Goal: Task Accomplishment & Management: Use online tool/utility

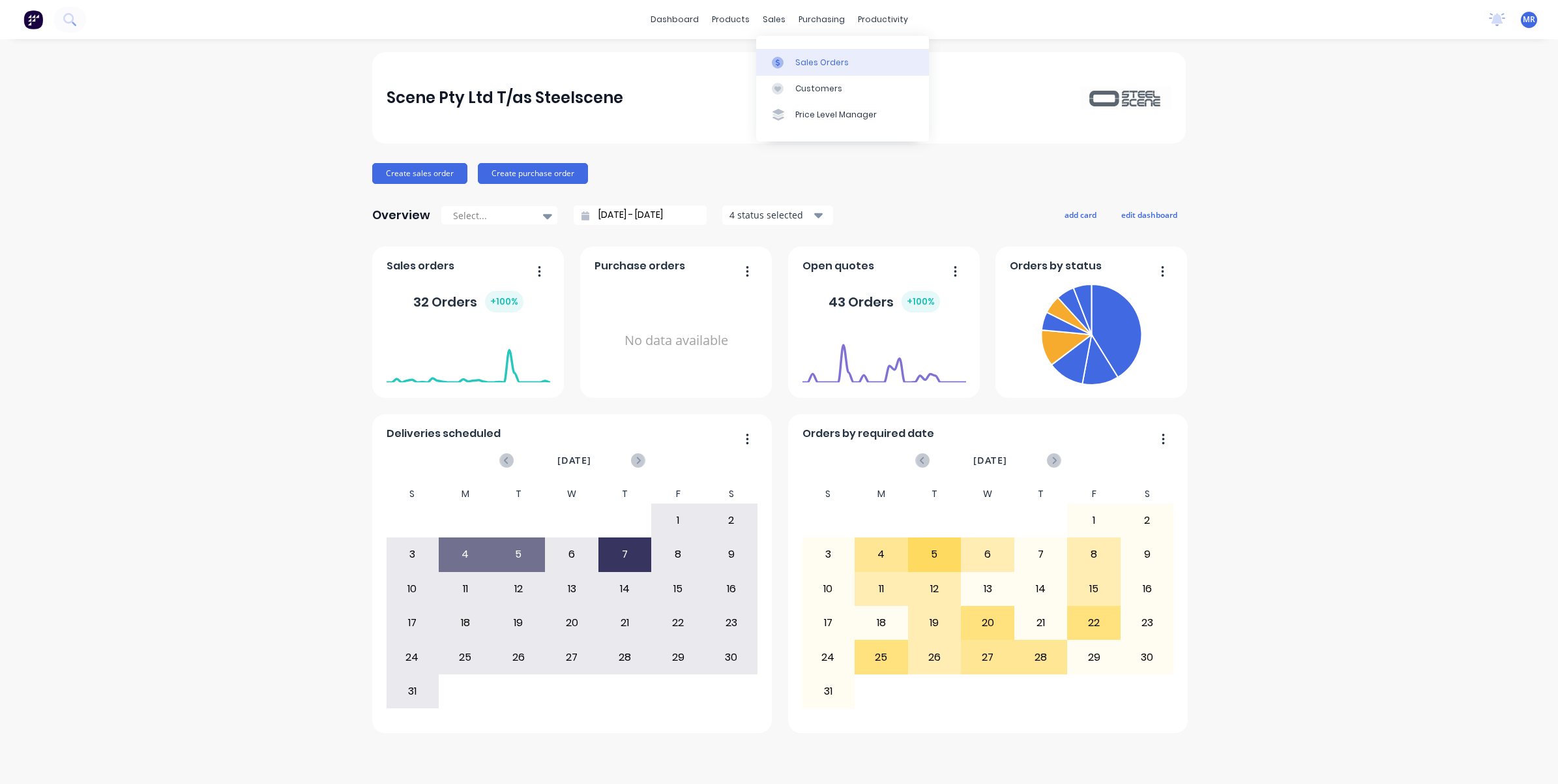
drag, startPoint x: 815, startPoint y: 61, endPoint x: 822, endPoint y: 72, distance: 13.0
click at [815, 61] on div "Sales Orders" at bounding box center [821, 62] width 53 height 12
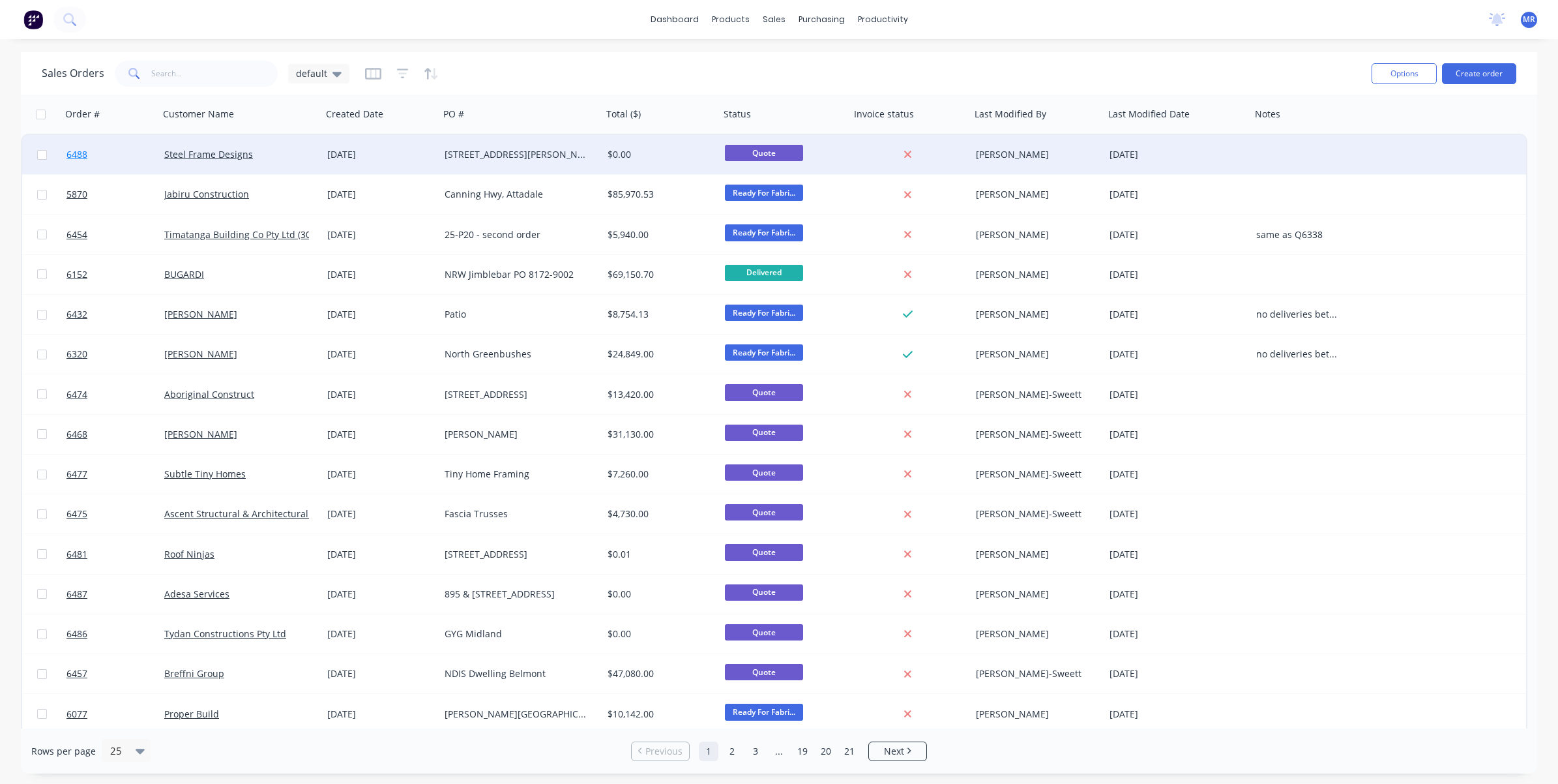
click at [135, 152] on link "6488" at bounding box center [115, 154] width 98 height 39
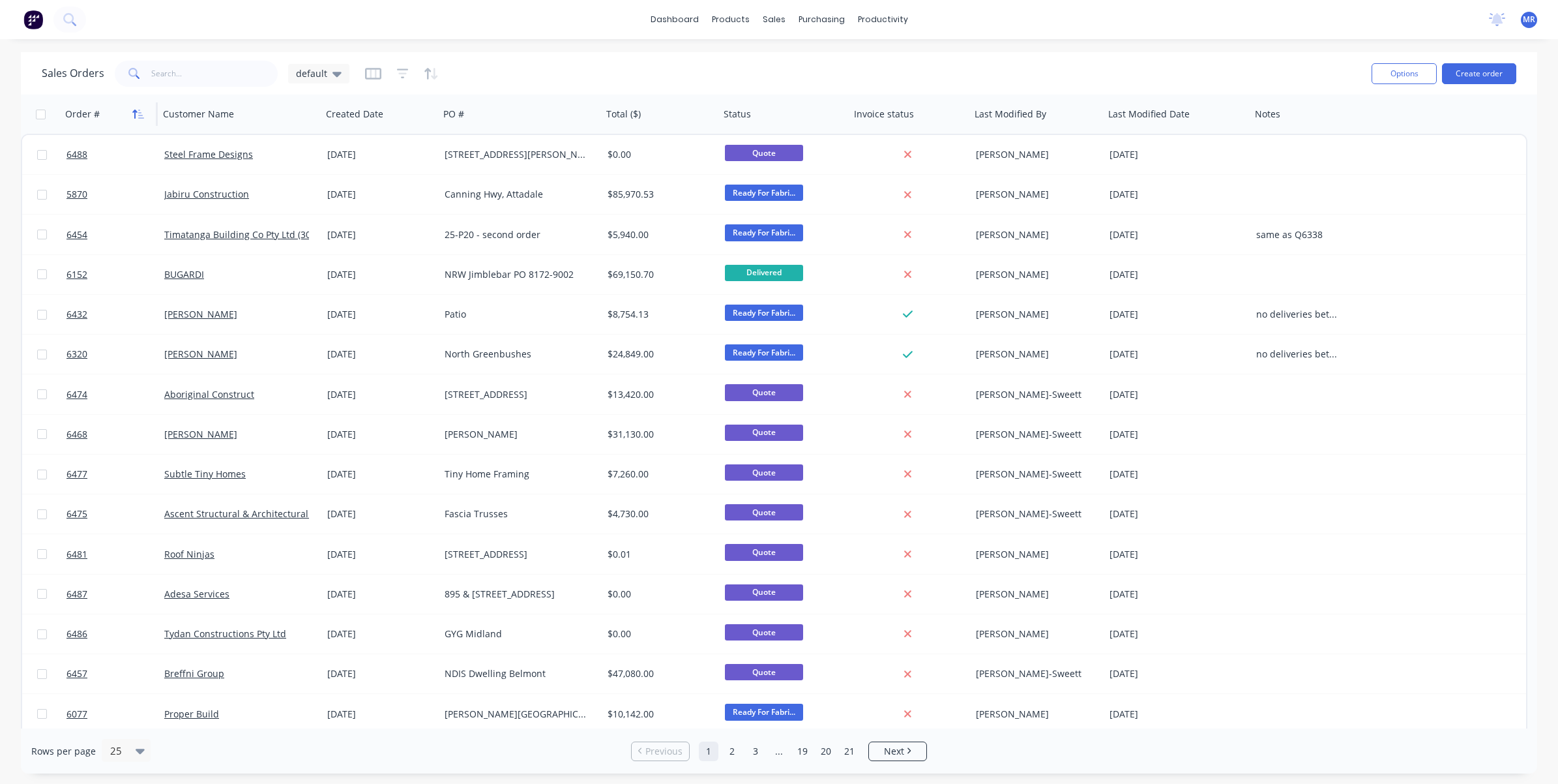
click at [144, 119] on button "button" at bounding box center [138, 114] width 19 height 19
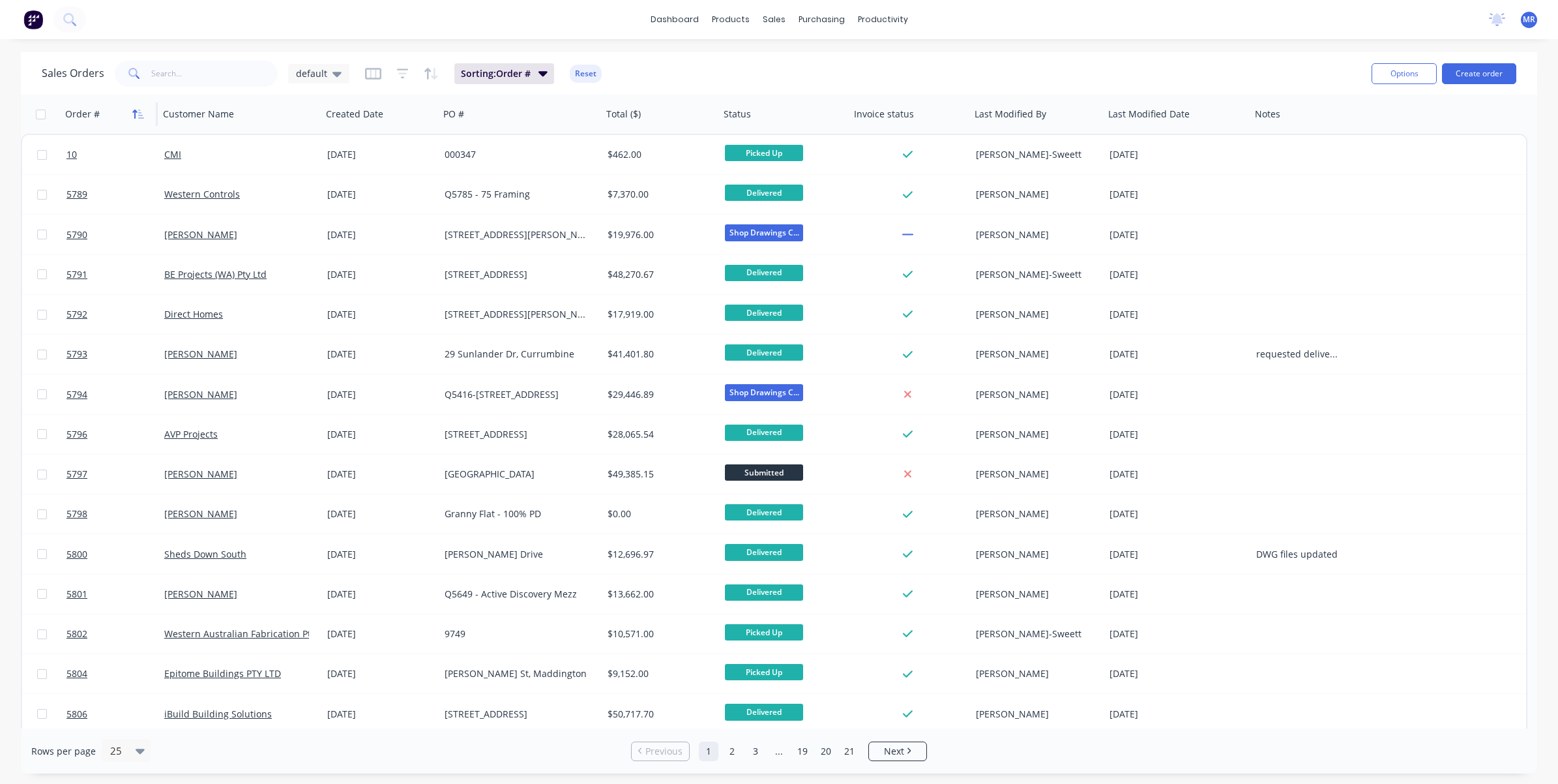
click at [139, 112] on icon "button" at bounding box center [141, 114] width 6 height 9
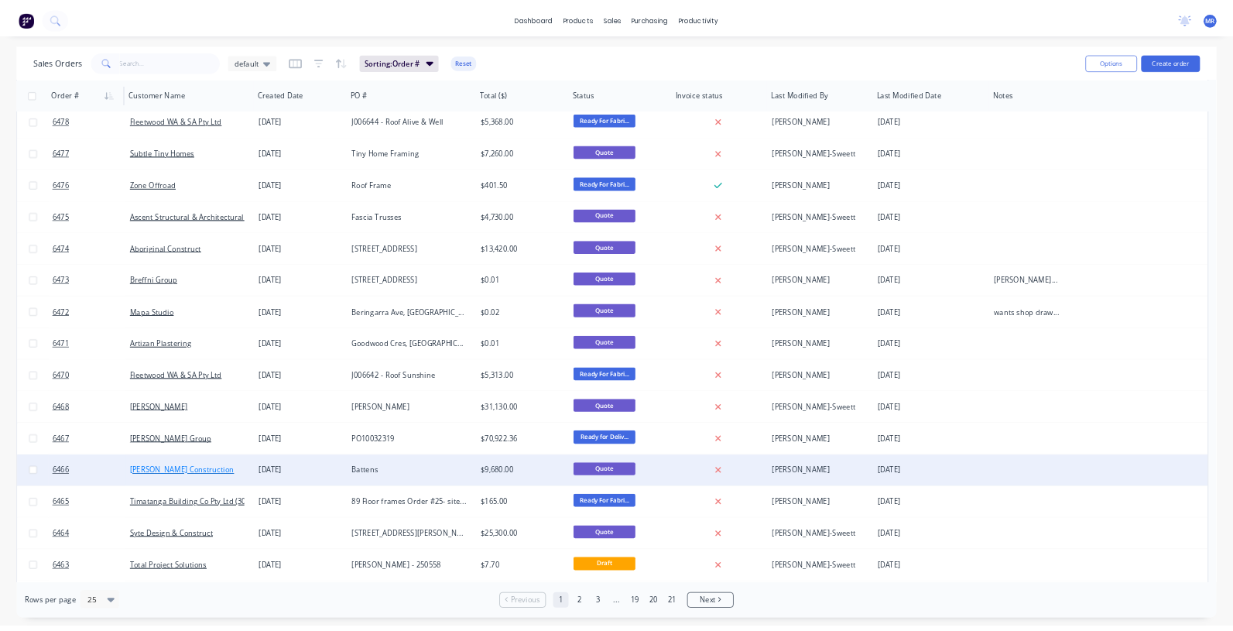
scroll to position [478, 0]
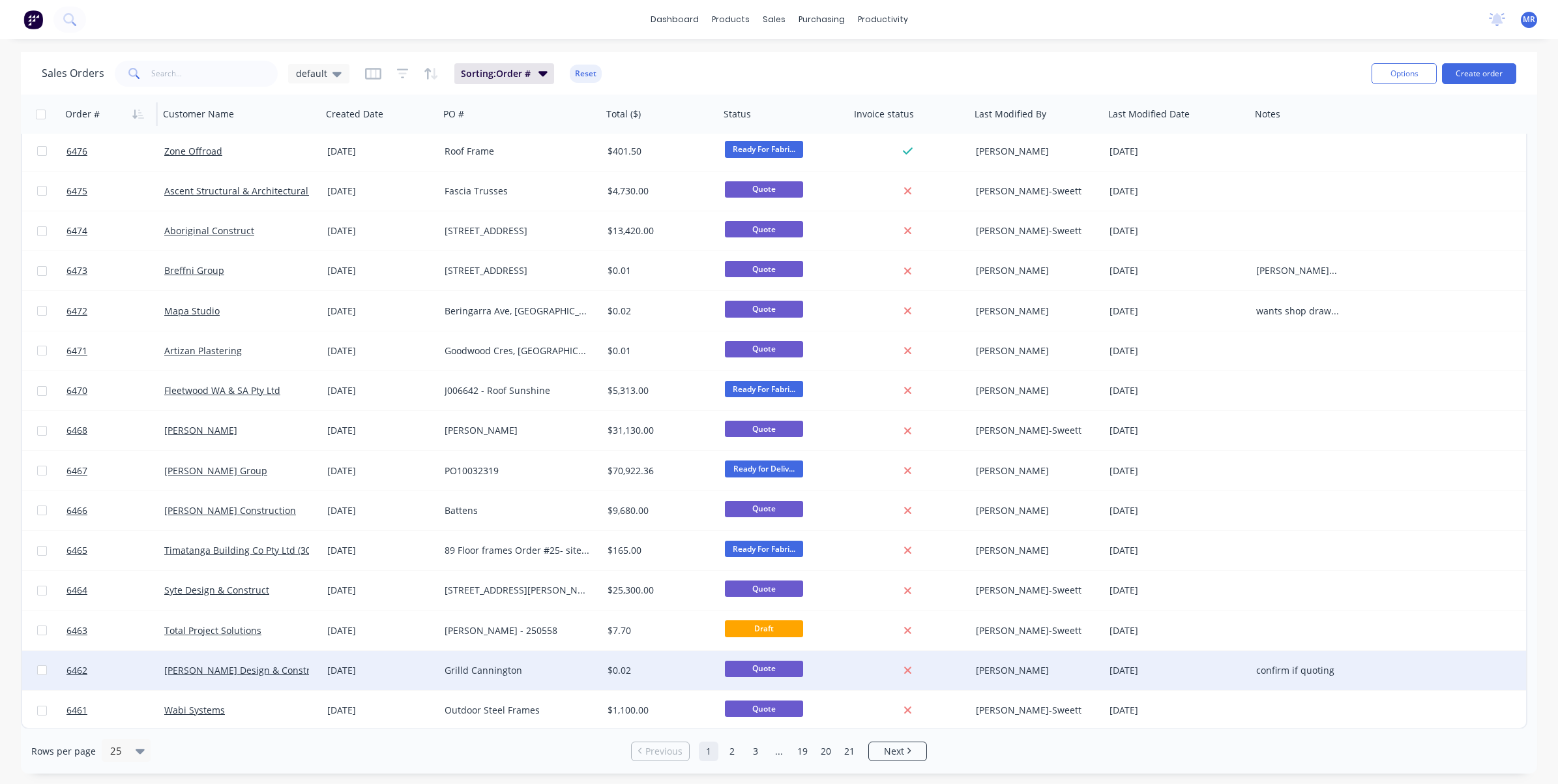
click at [483, 674] on div "Grilld Cannington" at bounding box center [517, 669] width 145 height 13
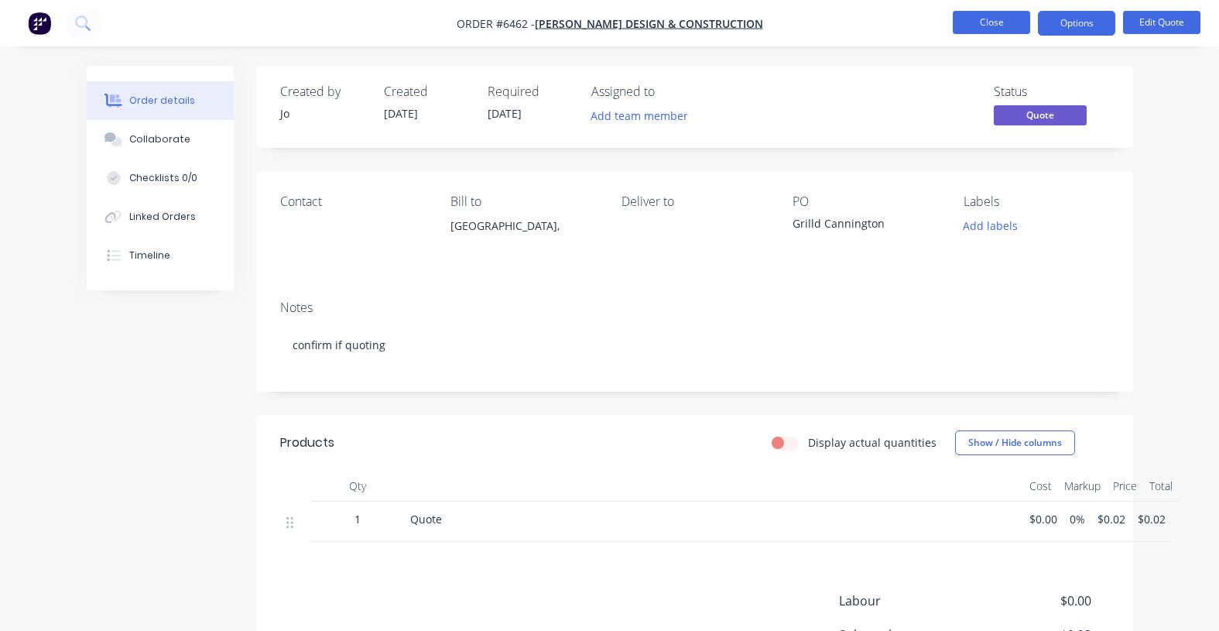
click at [968, 16] on button "Close" at bounding box center [991, 22] width 77 height 23
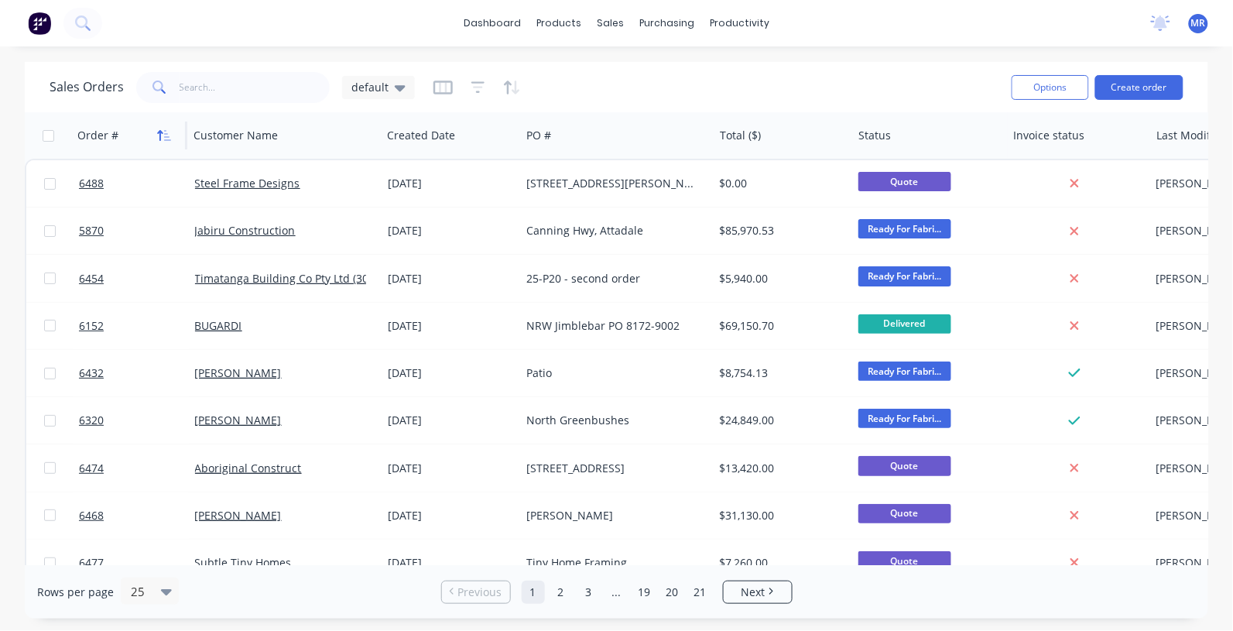
click at [153, 135] on button "button" at bounding box center [164, 135] width 23 height 23
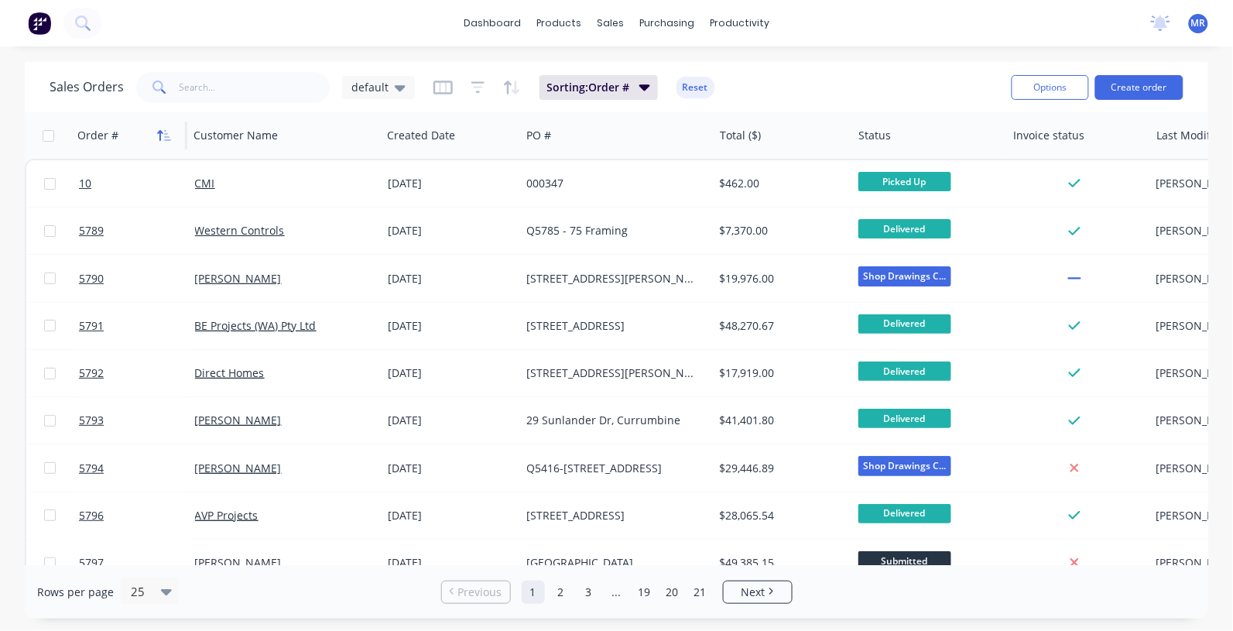
click at [159, 132] on icon "button" at bounding box center [160, 135] width 5 height 11
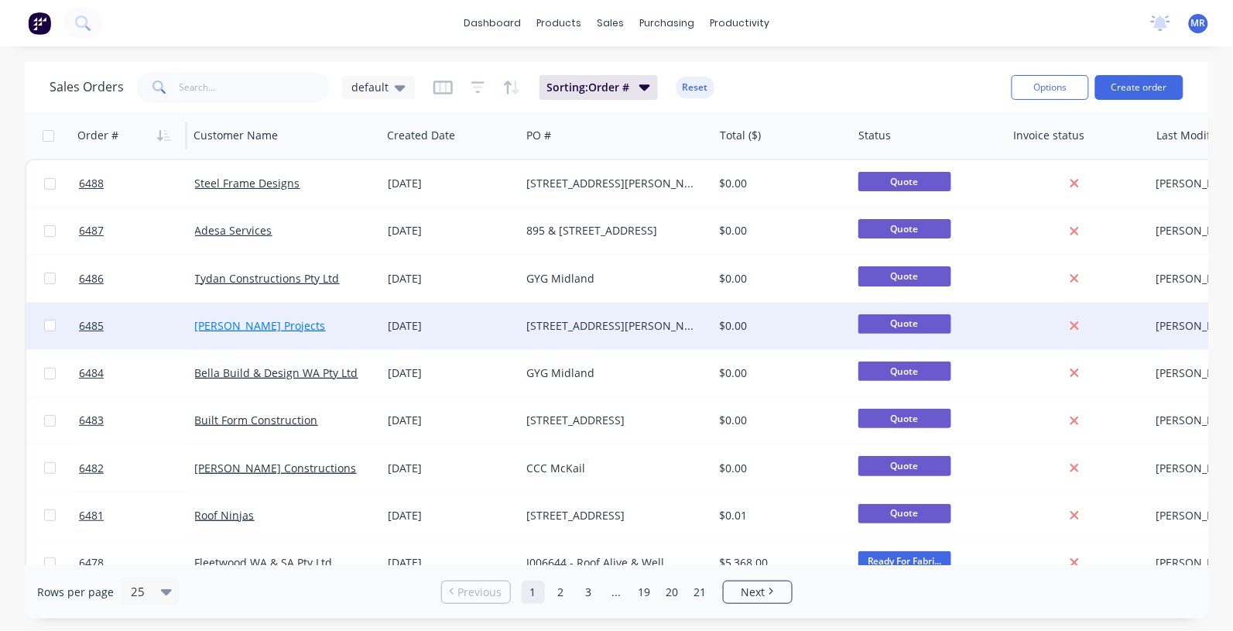
click at [256, 326] on link "[PERSON_NAME] Projects" at bounding box center [260, 325] width 131 height 15
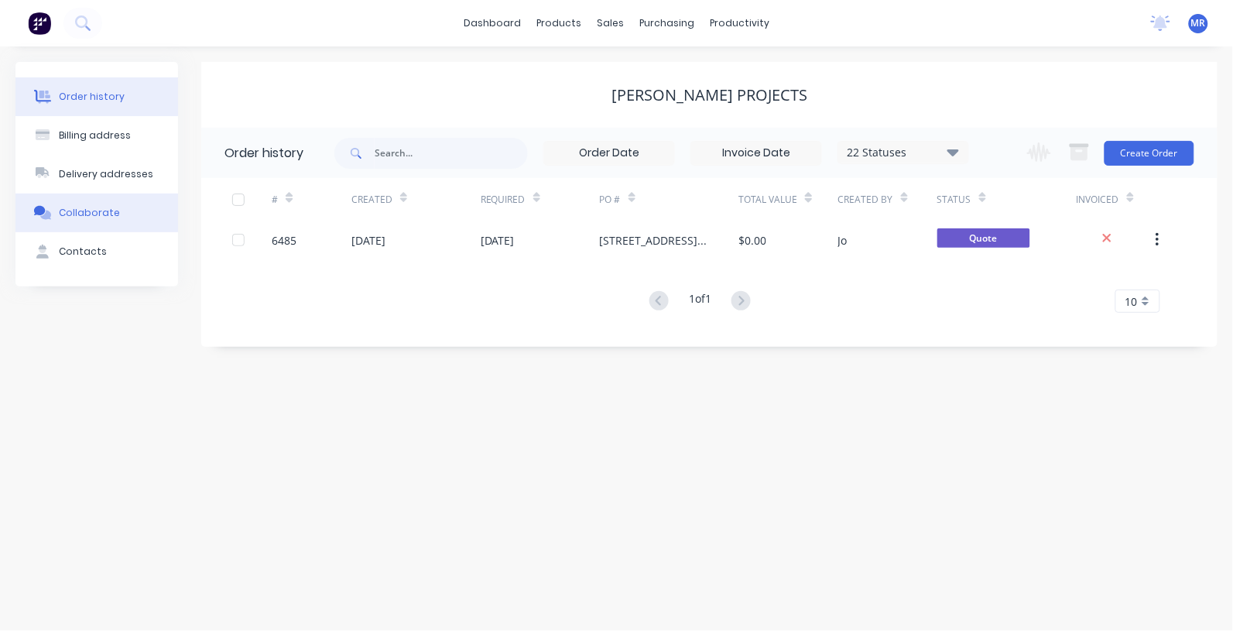
click at [80, 211] on div "Collaborate" at bounding box center [89, 213] width 61 height 14
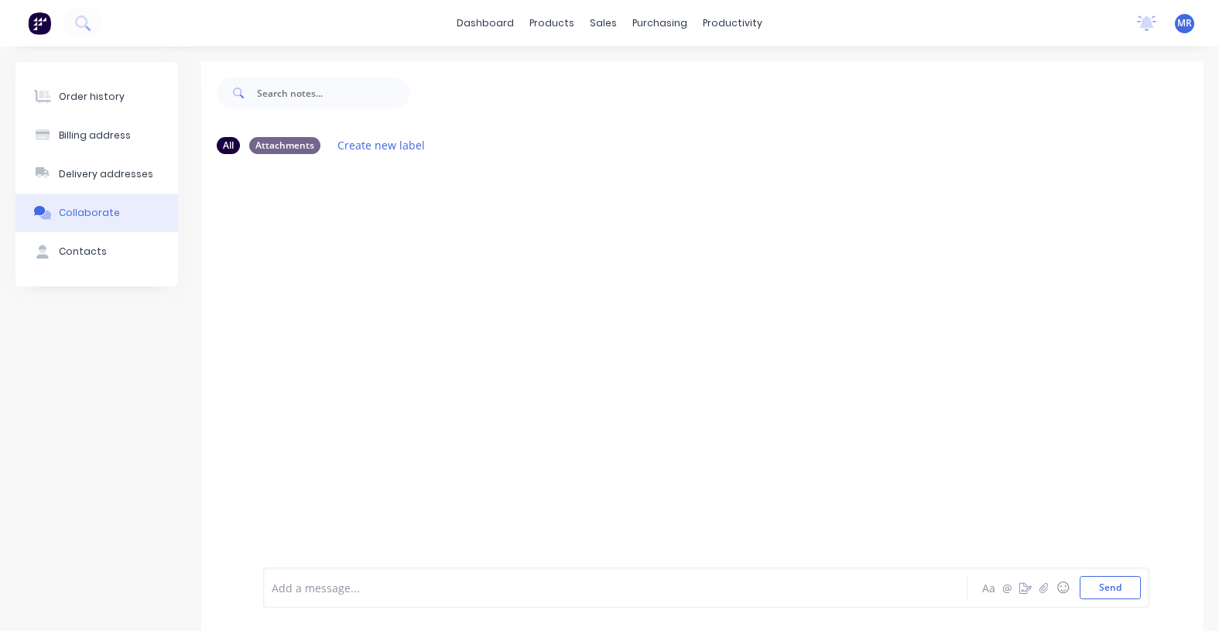
drag, startPoint x: 292, startPoint y: 383, endPoint x: 391, endPoint y: 234, distance: 179.3
click at [428, 370] on div at bounding box center [702, 364] width 1003 height 397
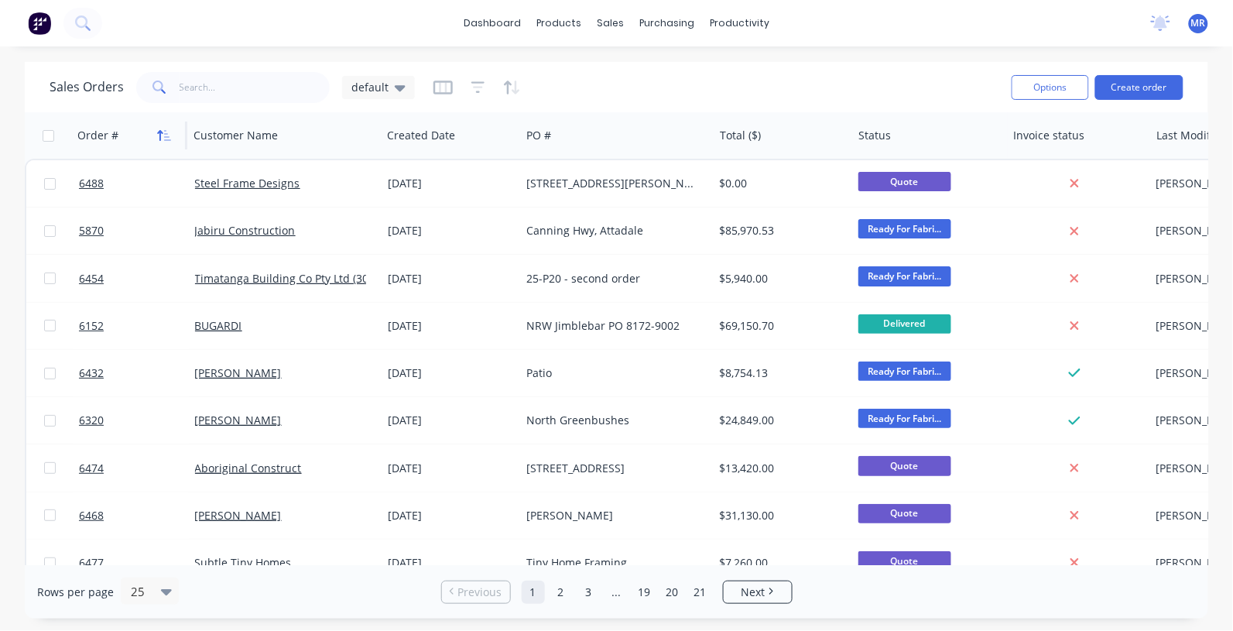
click at [163, 132] on icon "button" at bounding box center [160, 135] width 5 height 11
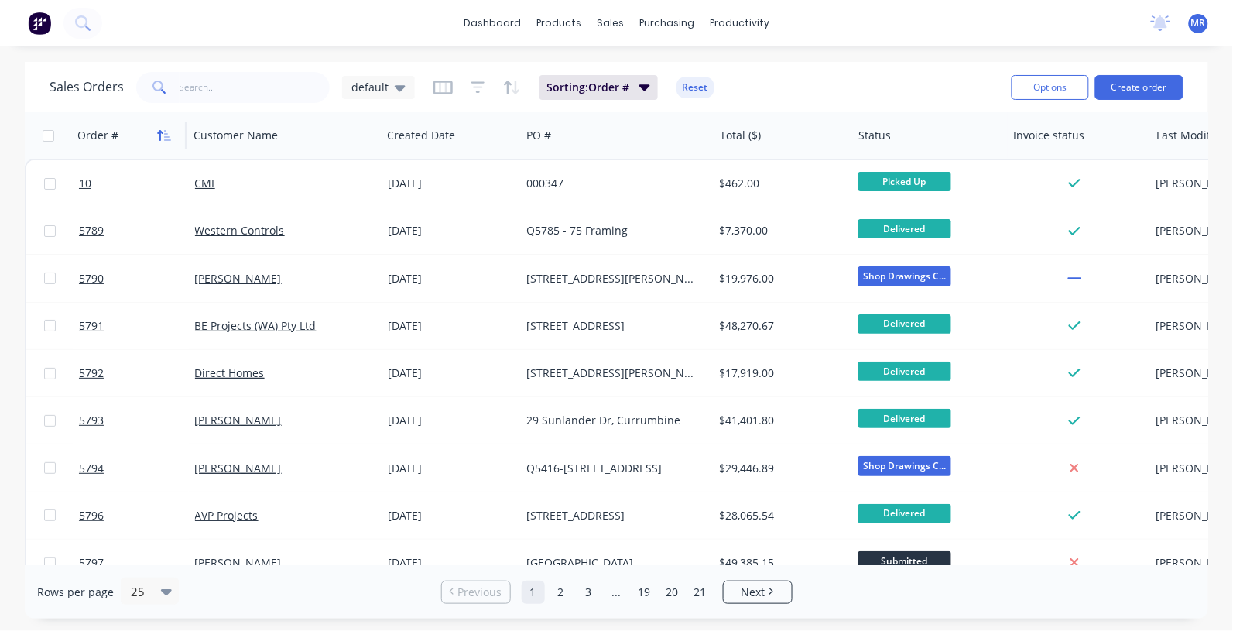
click at [163, 129] on icon "button" at bounding box center [164, 135] width 14 height 12
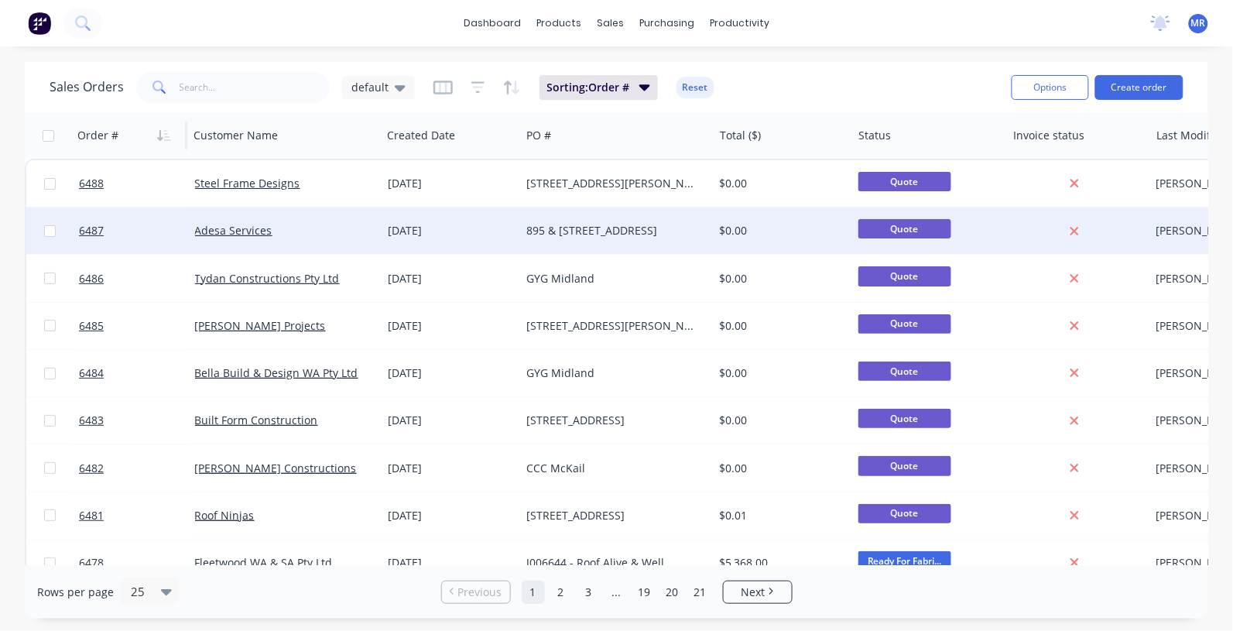
click at [560, 229] on div "895 & [STREET_ADDRESS]" at bounding box center [612, 230] width 172 height 15
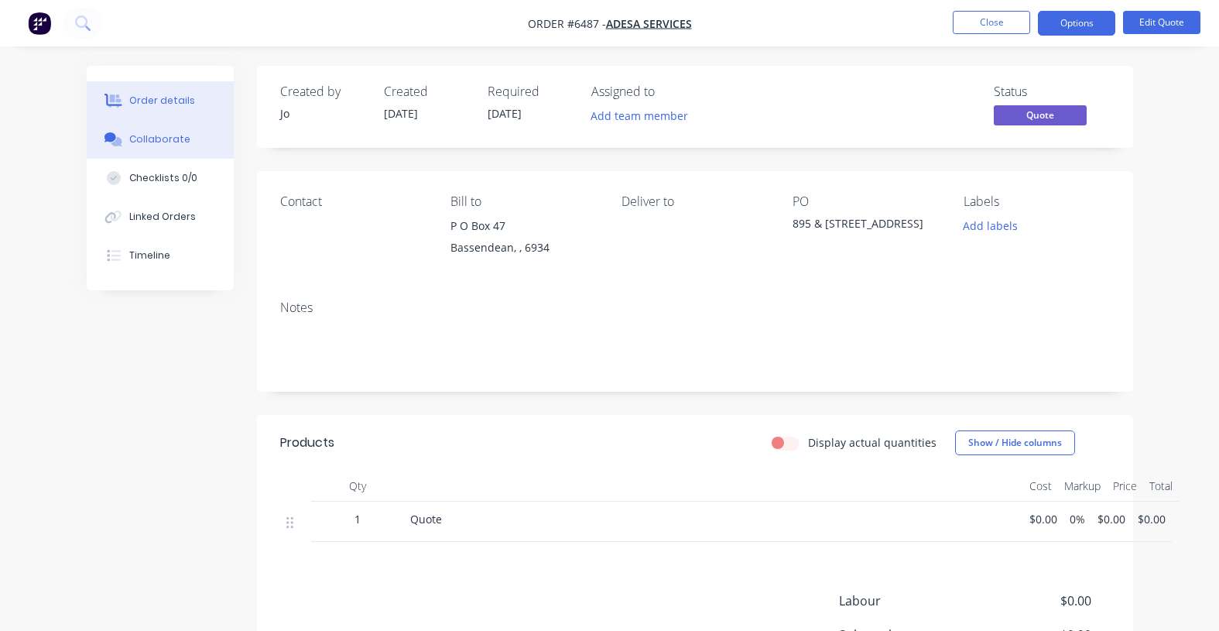
click at [156, 139] on div "Collaborate" at bounding box center [159, 139] width 61 height 14
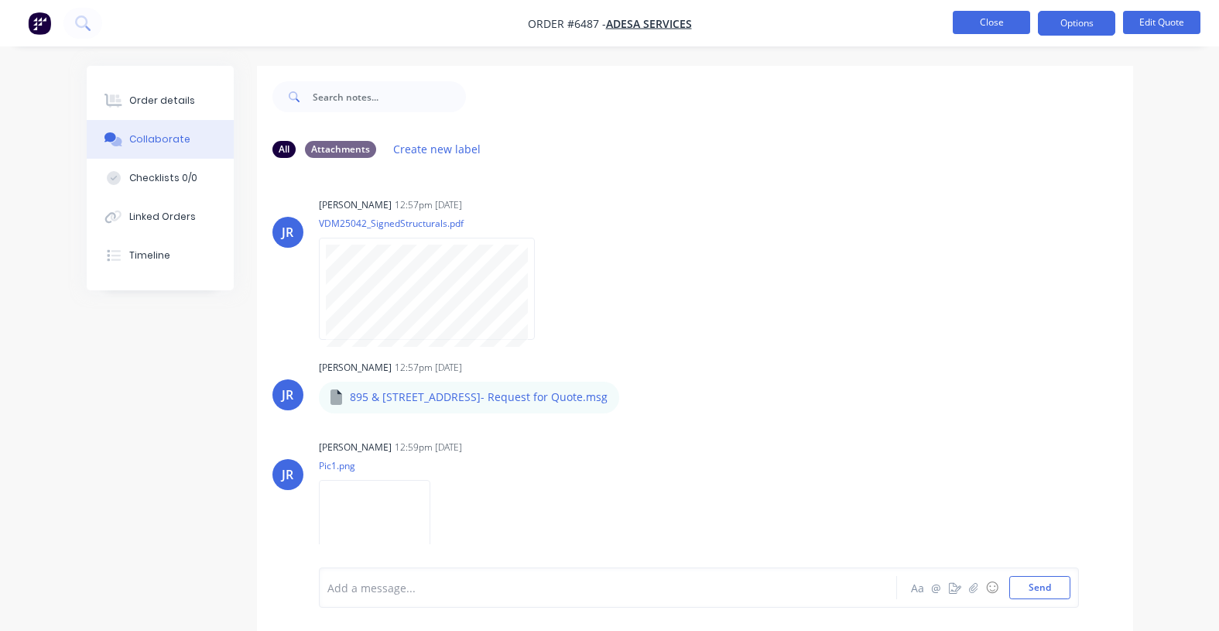
click at [978, 17] on button "Close" at bounding box center [991, 22] width 77 height 23
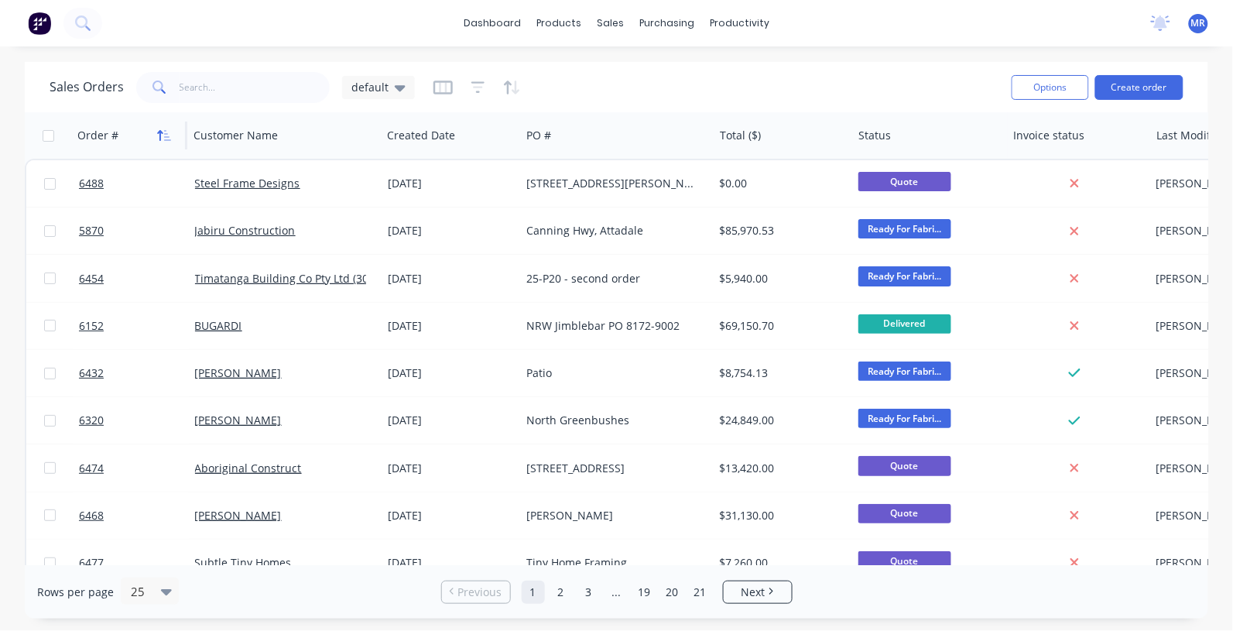
click at [168, 125] on button "button" at bounding box center [164, 135] width 23 height 23
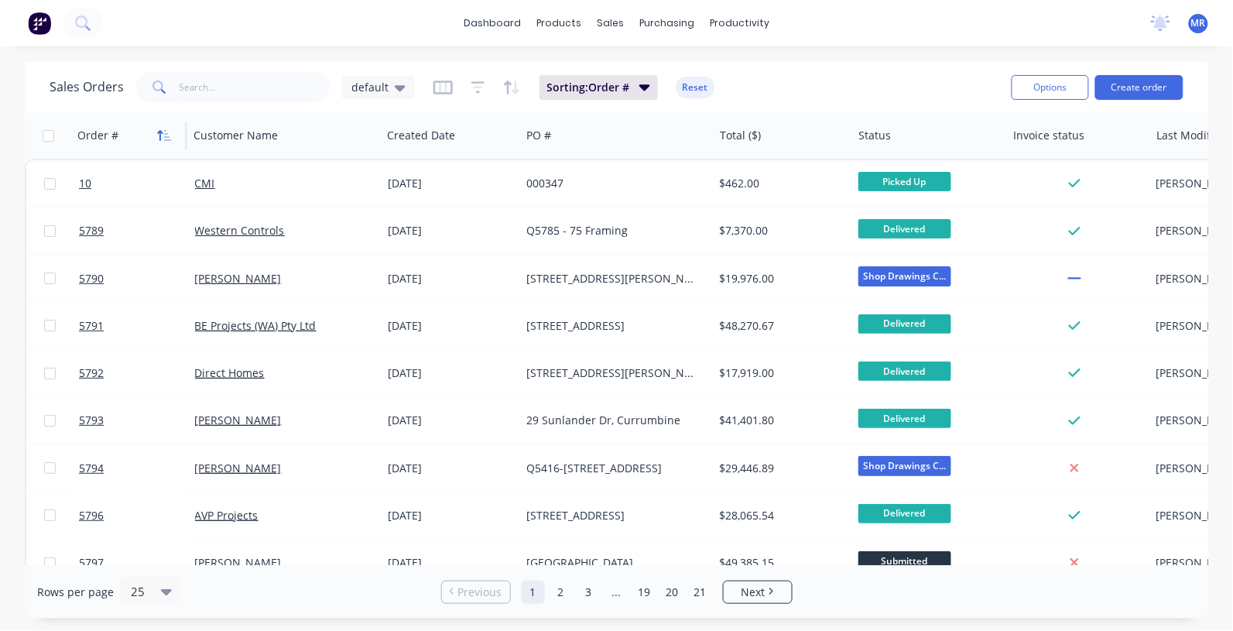
click at [165, 138] on icon "button" at bounding box center [164, 135] width 14 height 12
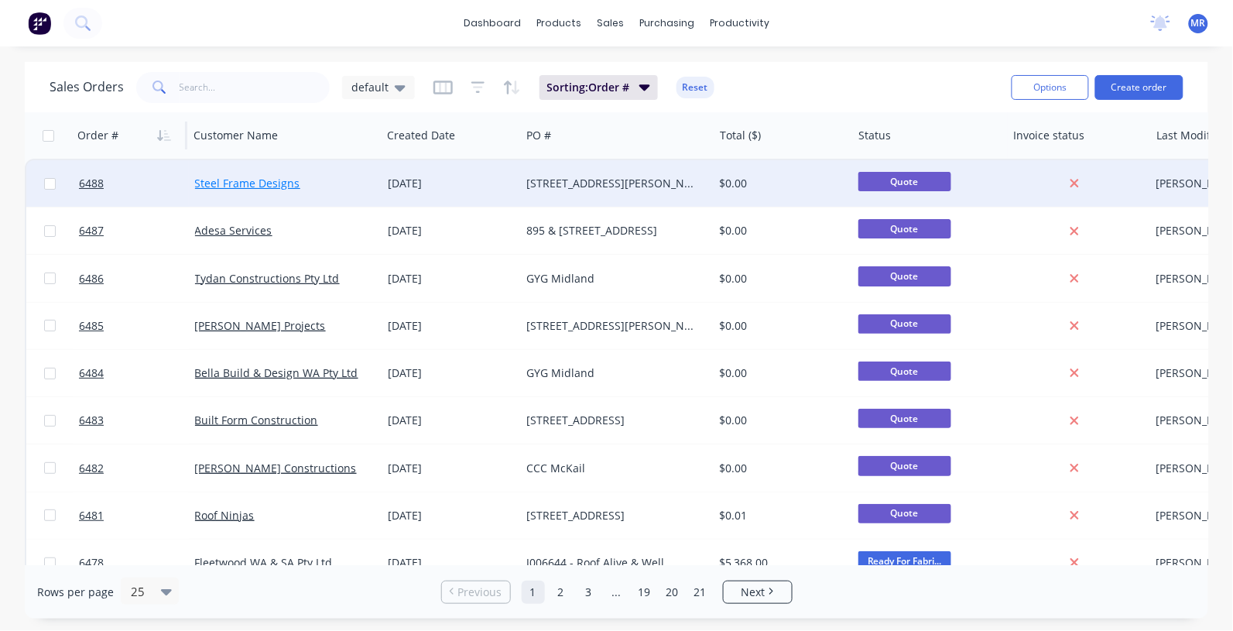
click at [262, 180] on link "Steel Frame Designs" at bounding box center [247, 183] width 105 height 15
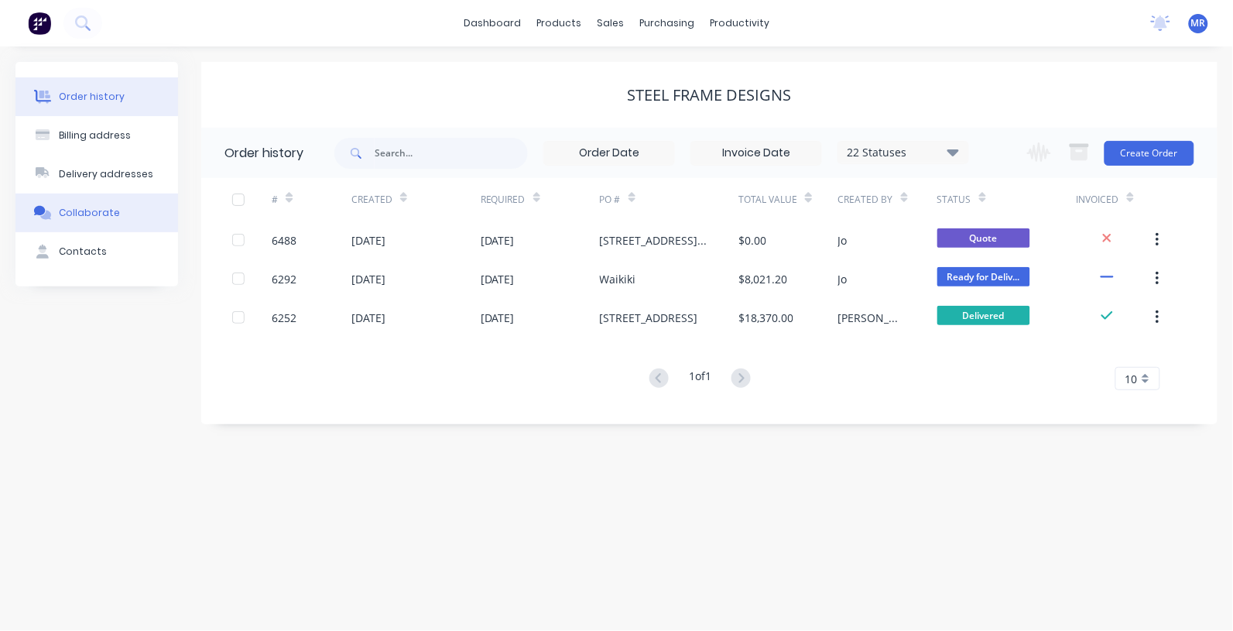
drag, startPoint x: 101, startPoint y: 214, endPoint x: 140, endPoint y: 218, distance: 38.9
click at [101, 217] on div "Collaborate" at bounding box center [89, 213] width 61 height 14
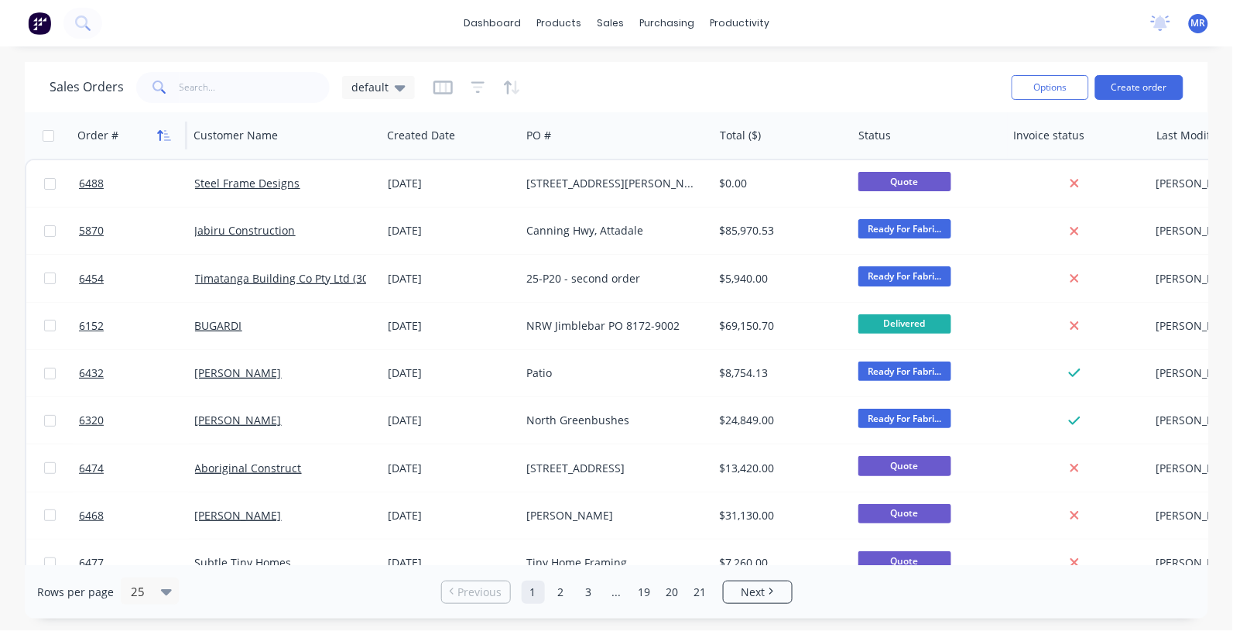
click at [159, 137] on icon "button" at bounding box center [164, 135] width 14 height 12
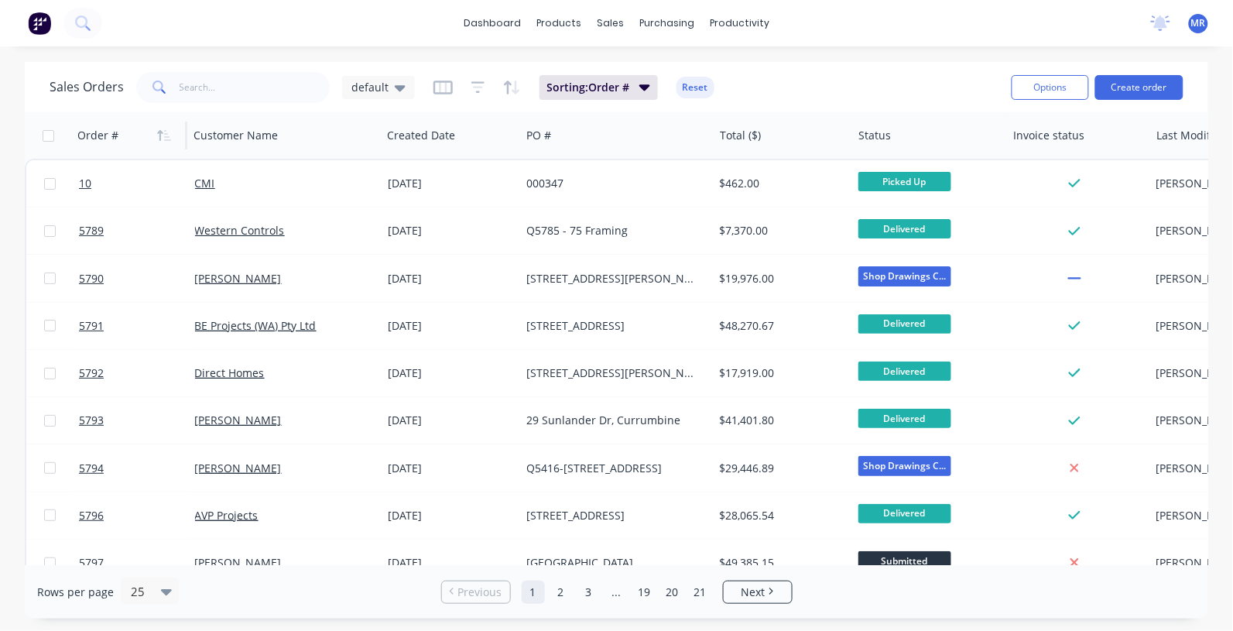
click at [159, 137] on icon "button" at bounding box center [164, 135] width 14 height 12
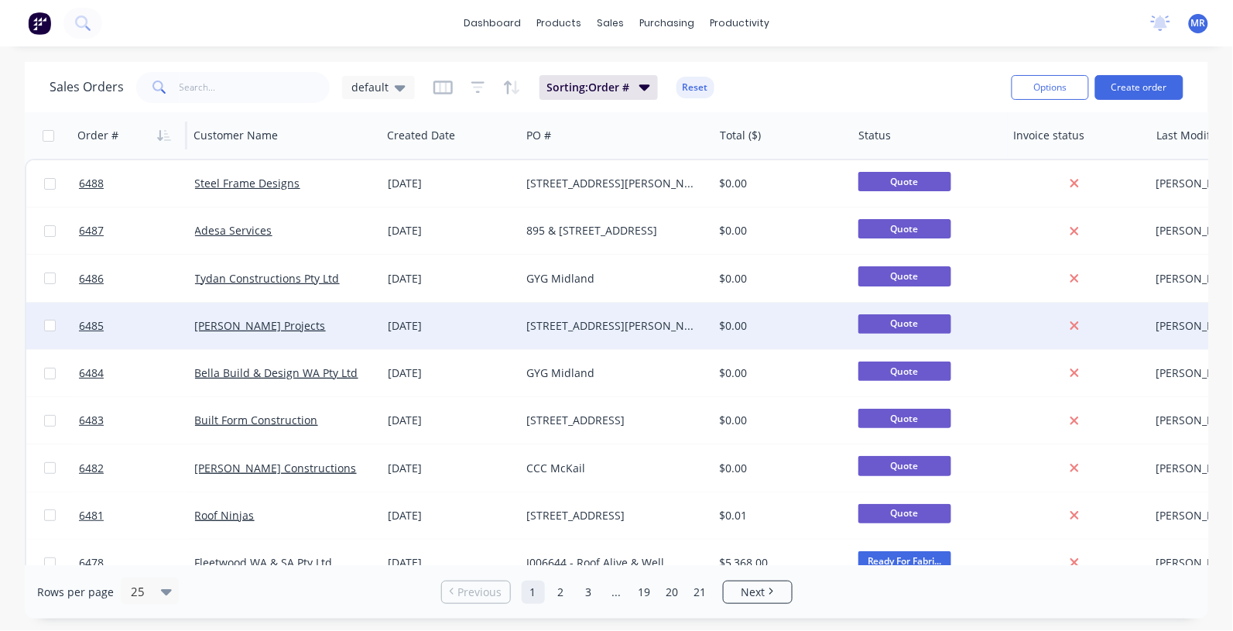
scroll to position [97, 0]
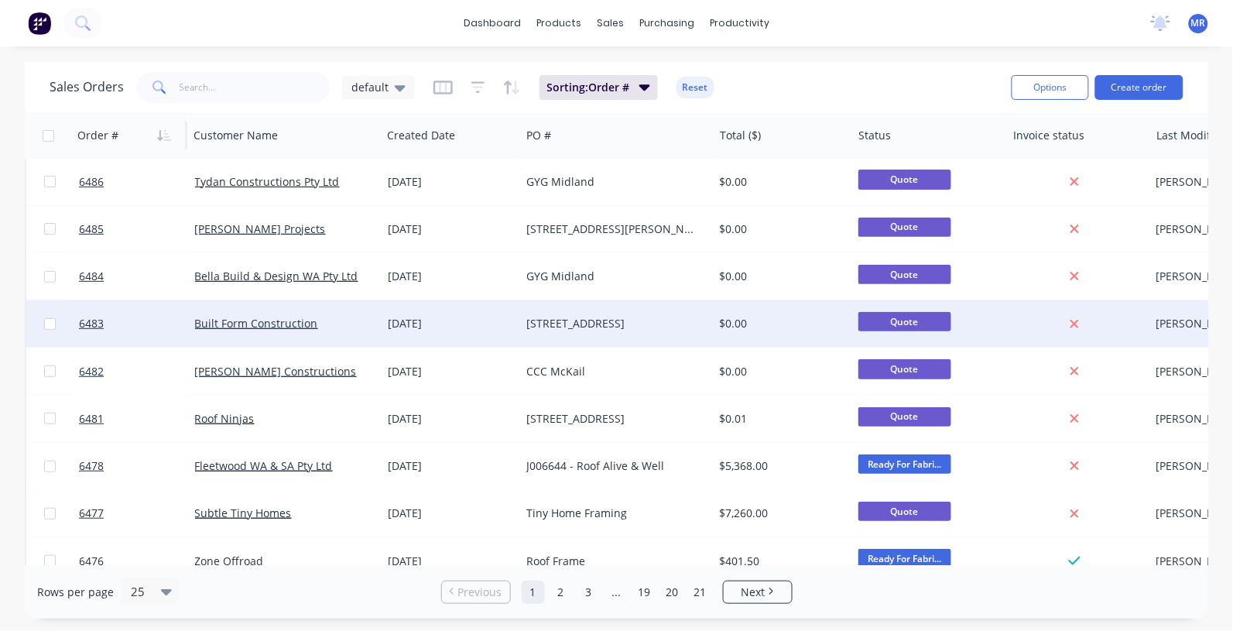
click at [223, 330] on div "Built Form Construction" at bounding box center [281, 323] width 172 height 15
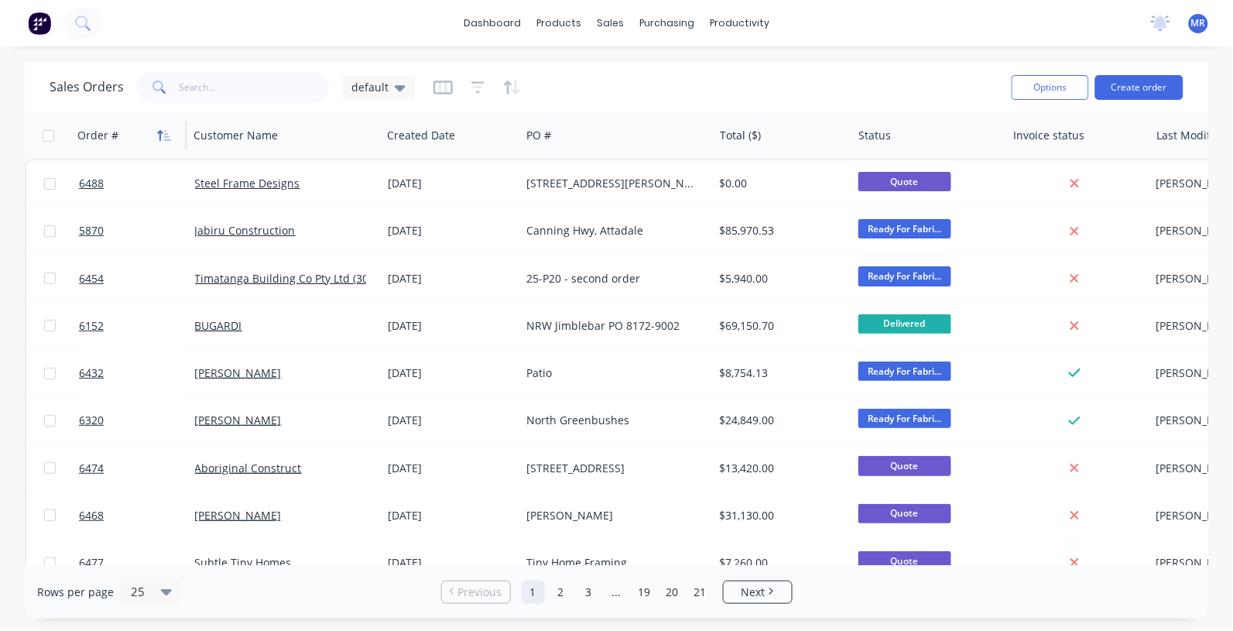
click at [164, 143] on button "button" at bounding box center [164, 135] width 23 height 23
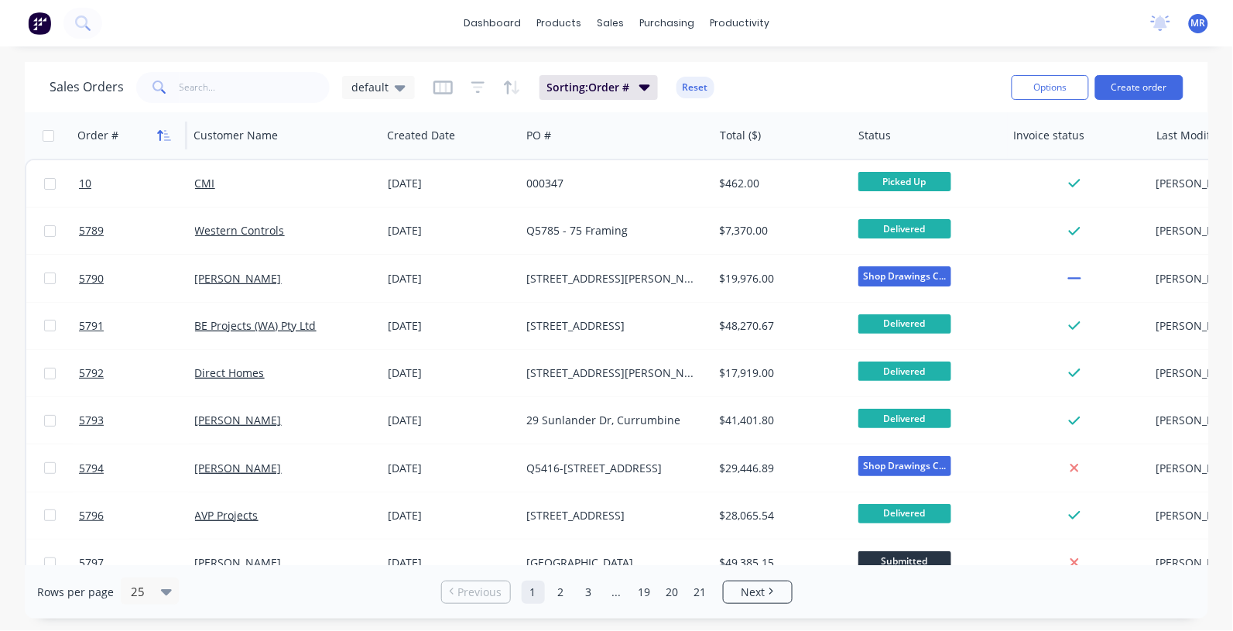
click at [164, 142] on button "button" at bounding box center [164, 135] width 23 height 23
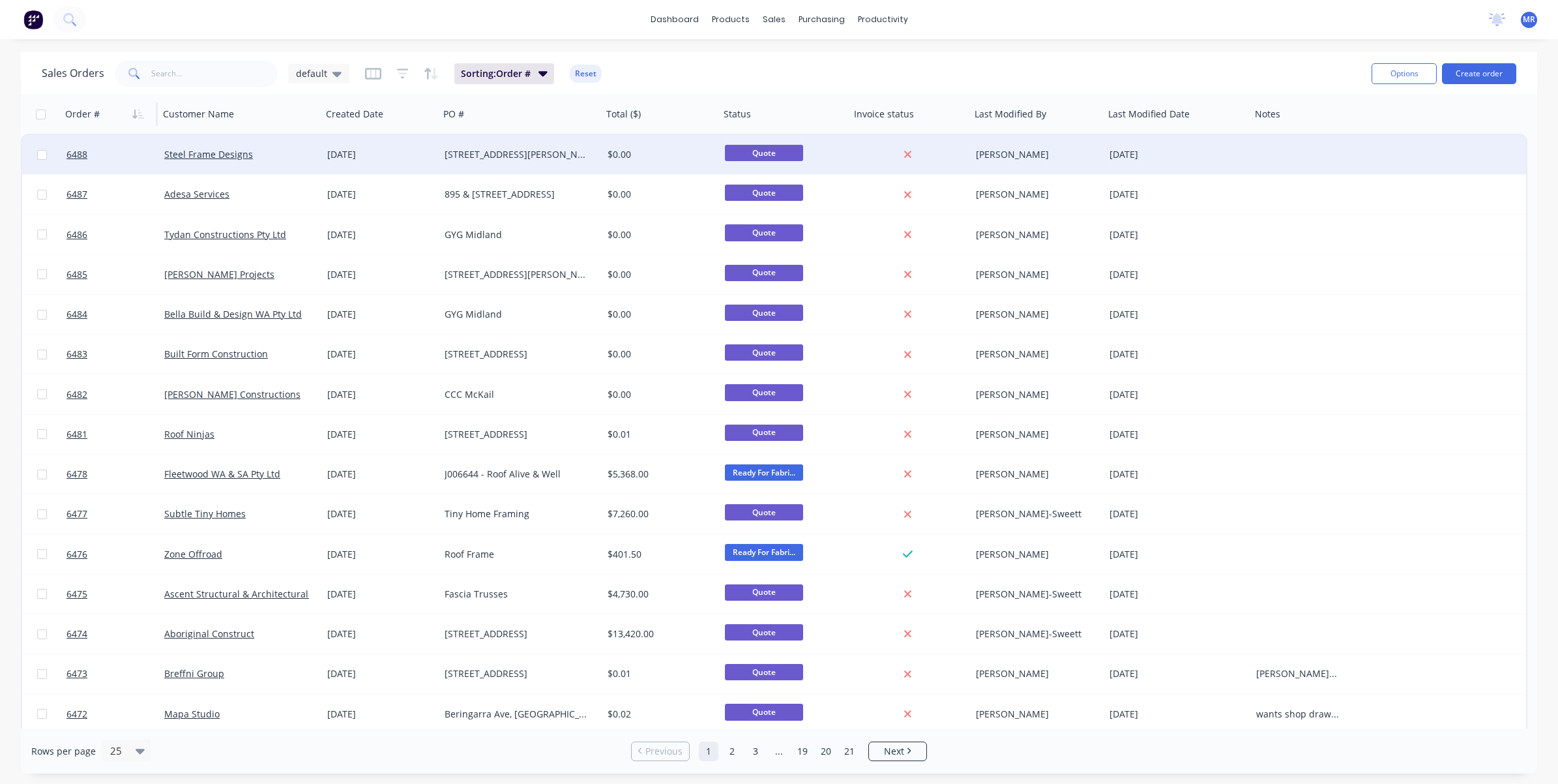
click at [1259, 149] on div at bounding box center [1300, 154] width 98 height 39
click at [202, 70] on input "text" at bounding box center [215, 73] width 127 height 26
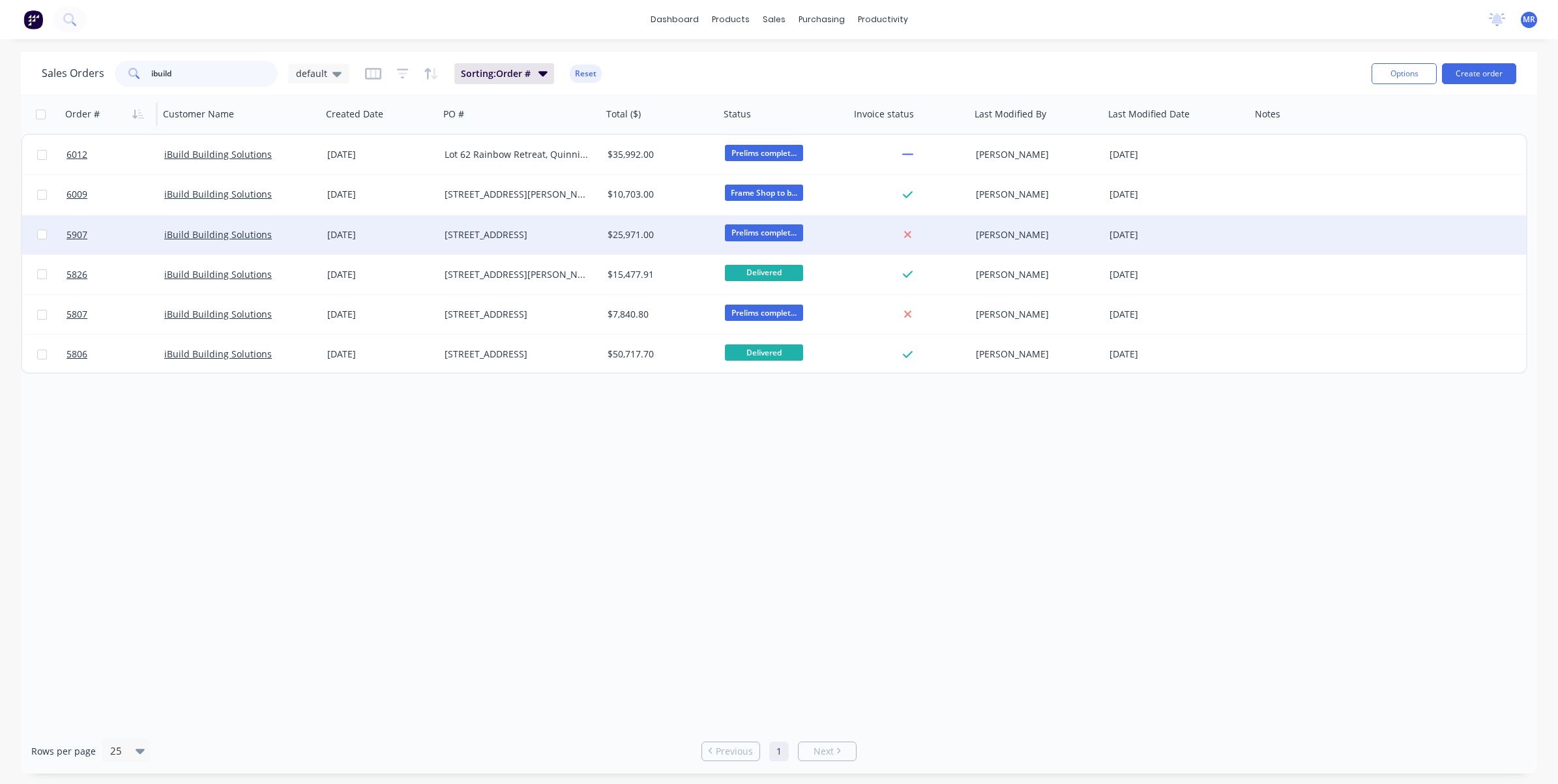
type input "ibuild"
click at [495, 233] on div "Lot 93 Quarry Rd, Esperance PO 102094" at bounding box center [517, 234] width 145 height 13
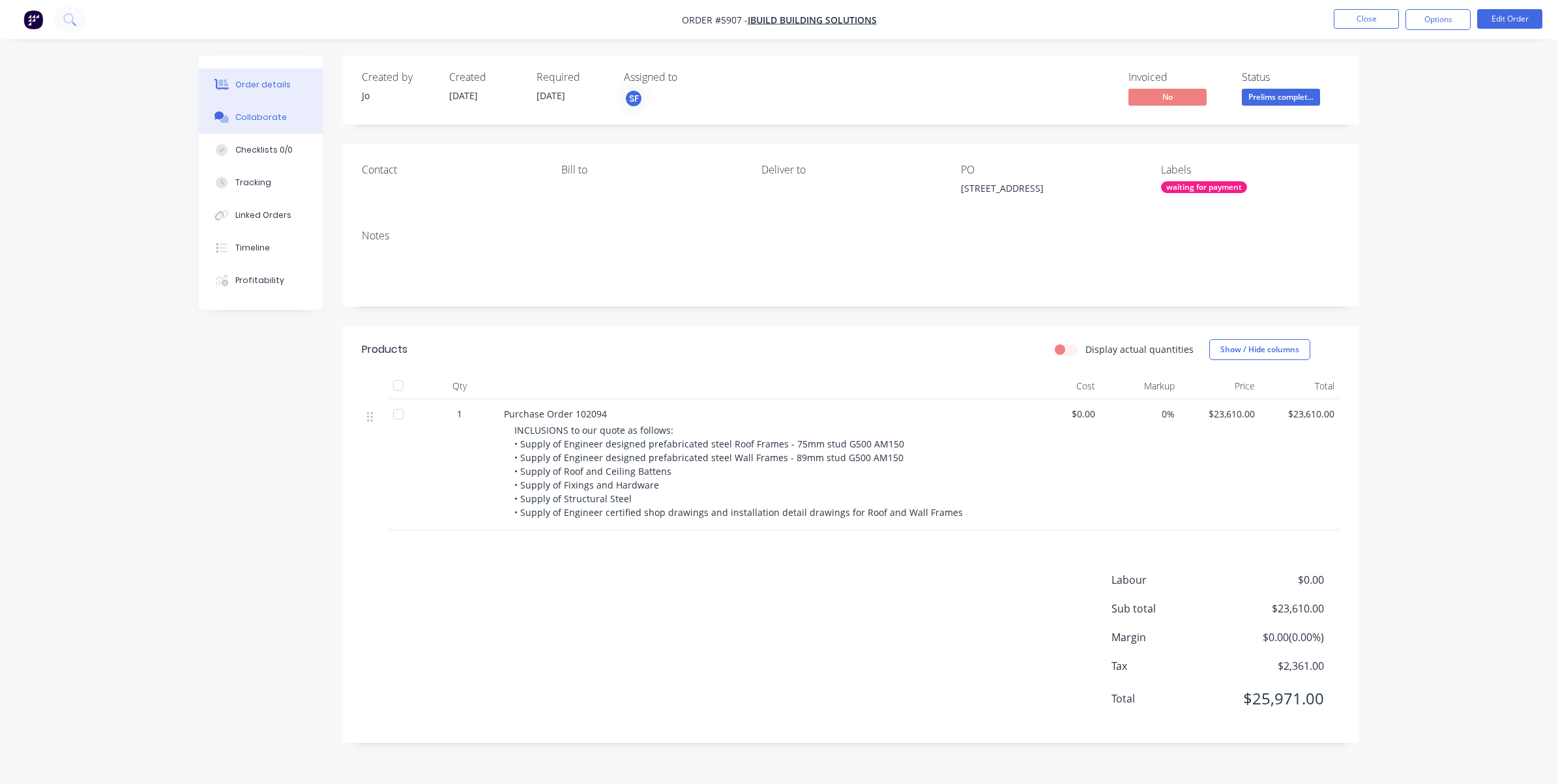
click at [249, 122] on div "Collaborate" at bounding box center [260, 117] width 51 height 12
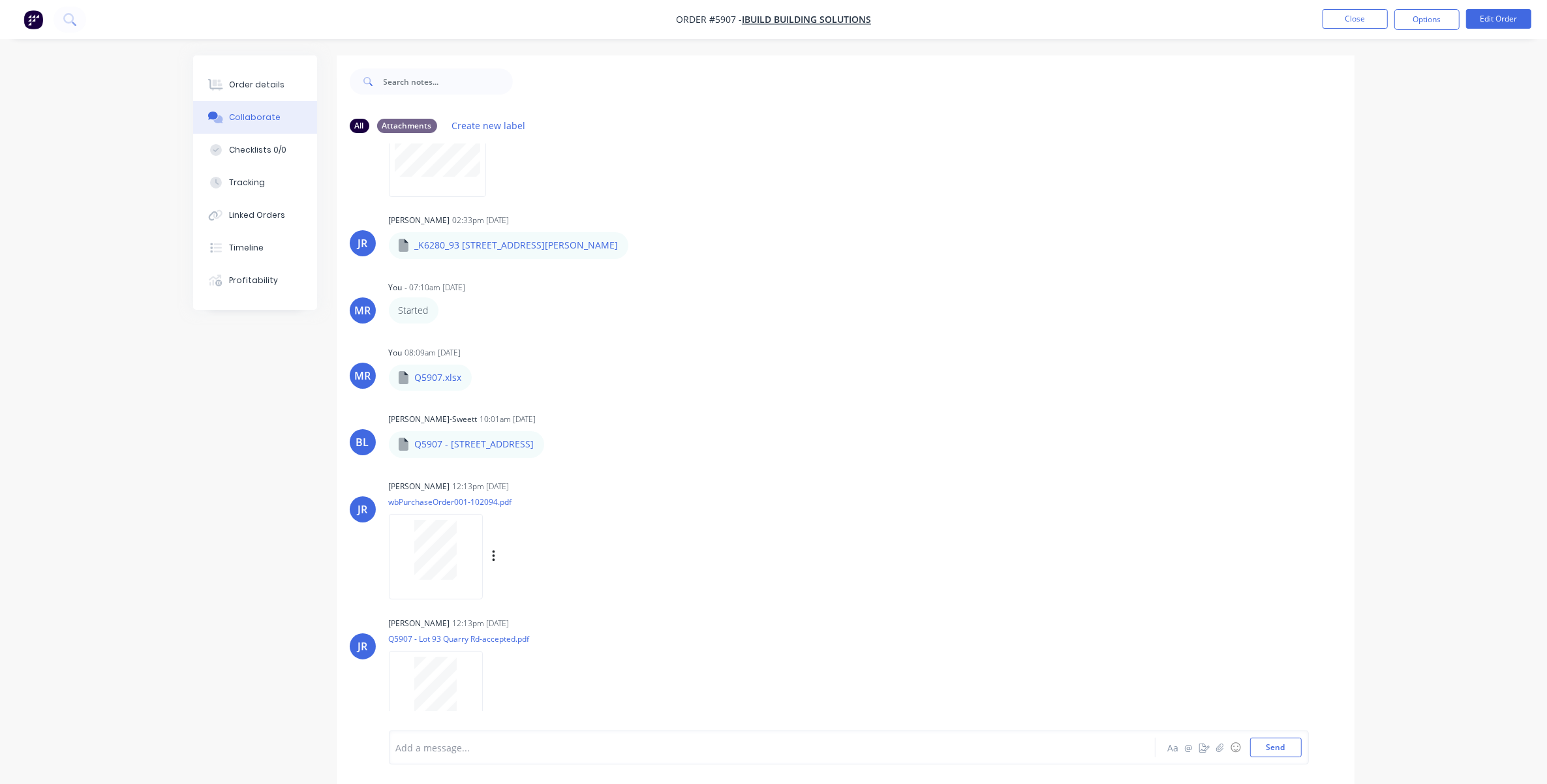
scroll to position [99, 0]
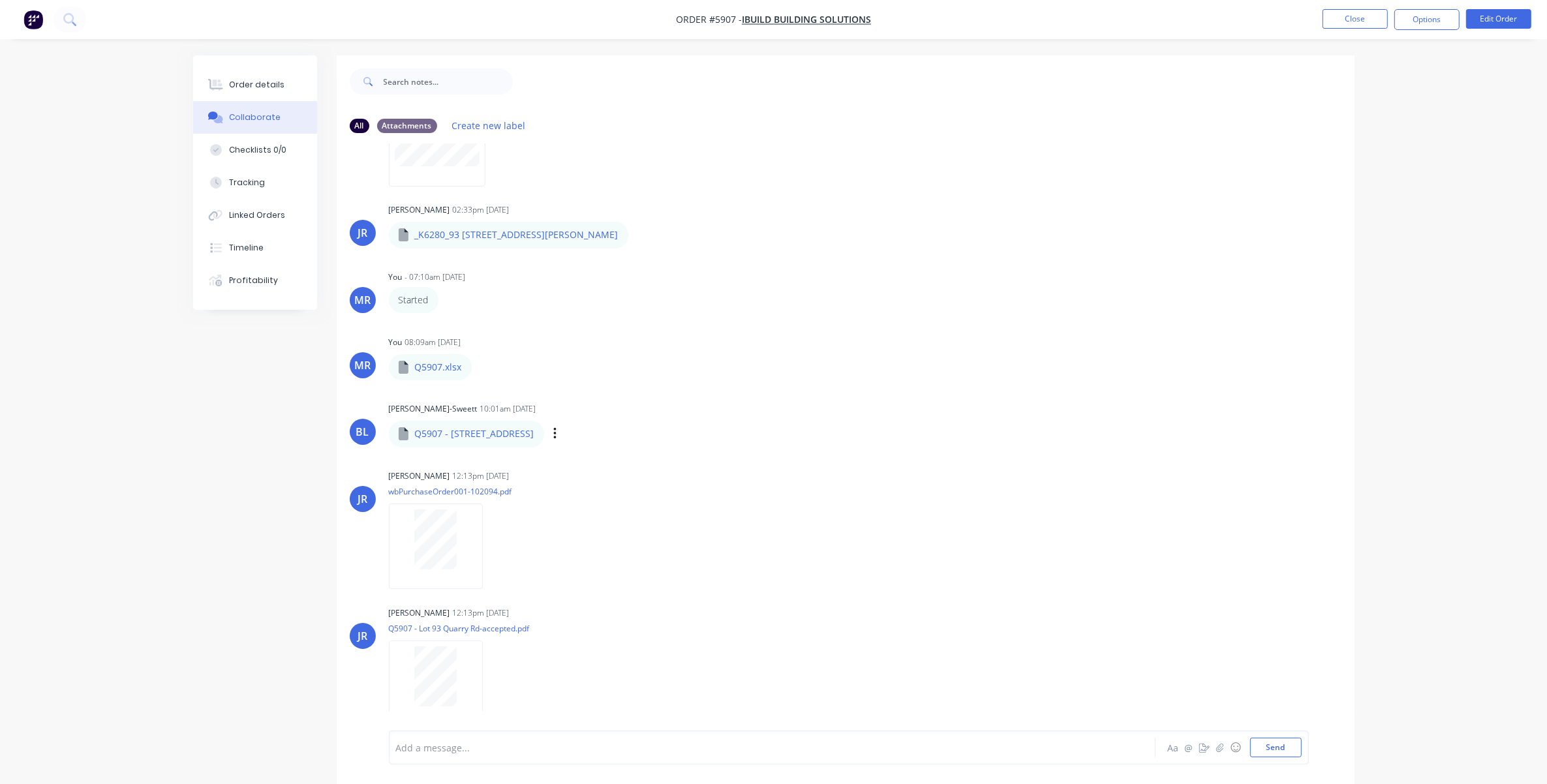
click at [559, 435] on div "Labels Download" at bounding box center [623, 434] width 147 height 19
click at [557, 430] on icon "button" at bounding box center [554, 434] width 4 height 15
click at [594, 467] on button "Download" at bounding box center [641, 468] width 147 height 29
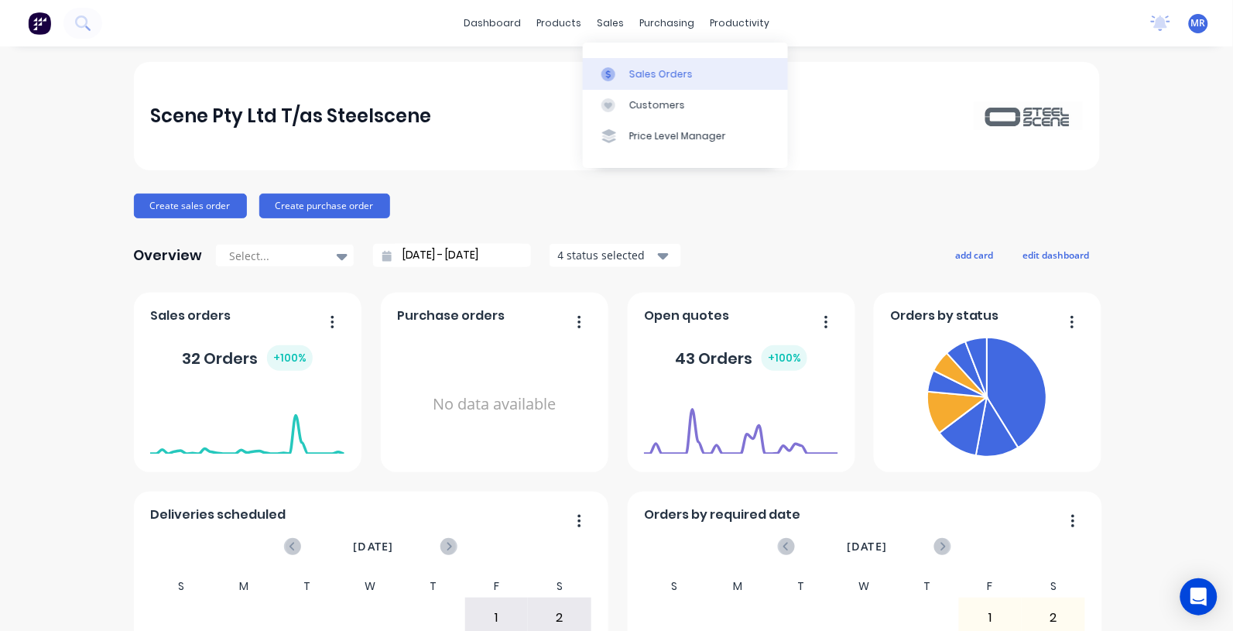
click at [649, 74] on div "Sales Orders" at bounding box center [660, 74] width 63 height 14
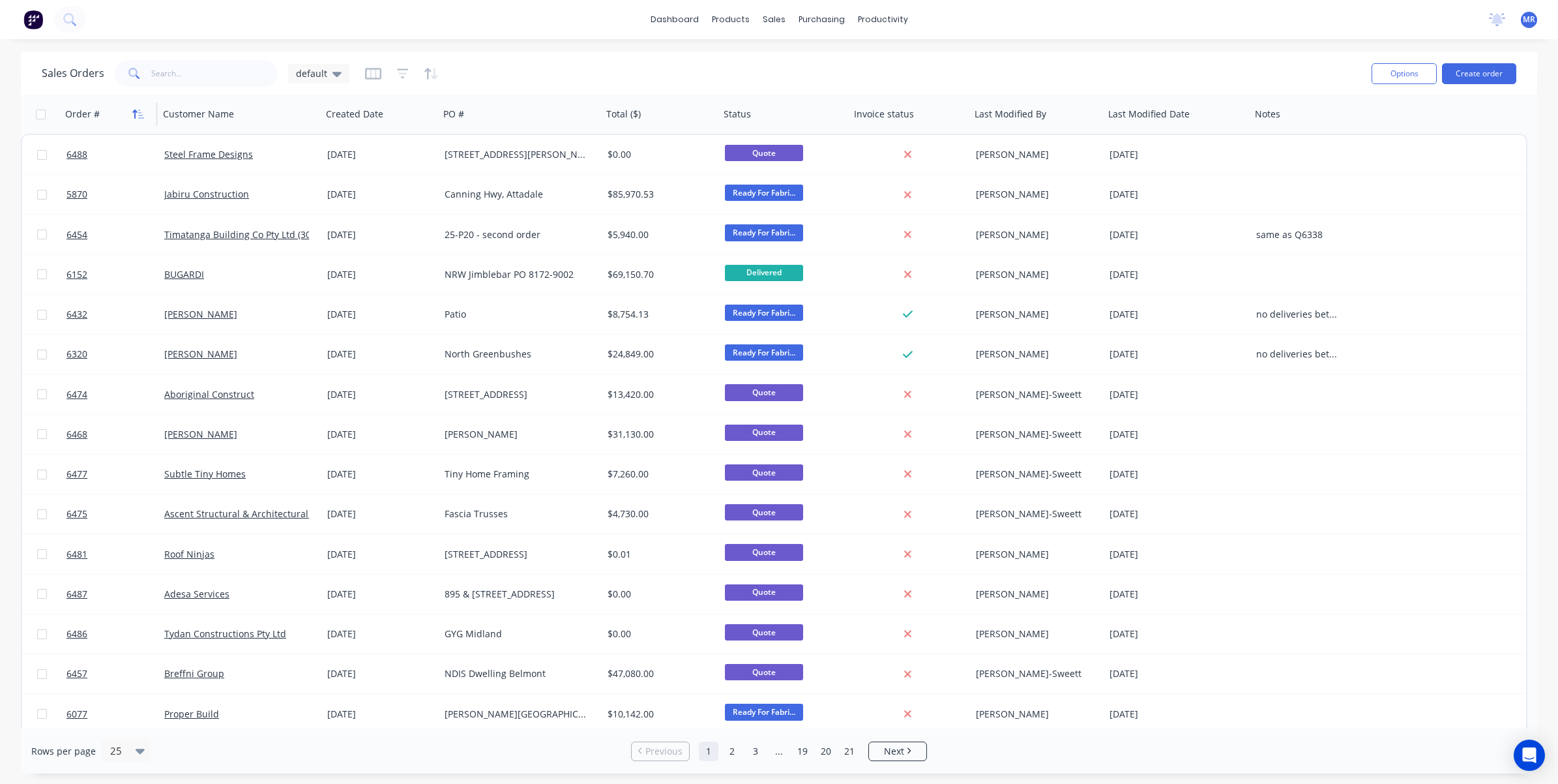
click at [143, 120] on button "button" at bounding box center [138, 114] width 19 height 19
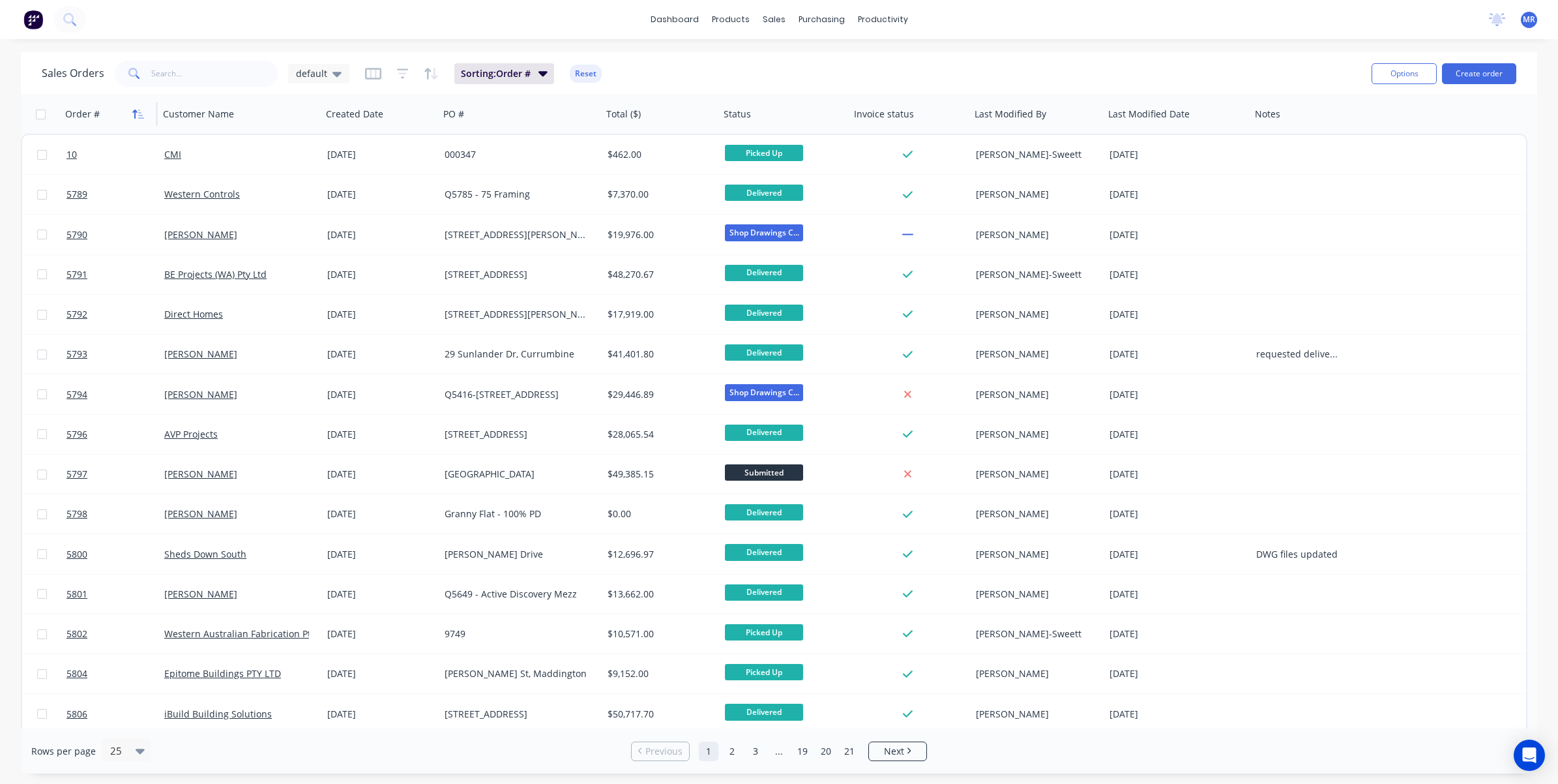
click at [141, 115] on icon "button" at bounding box center [141, 114] width 6 height 9
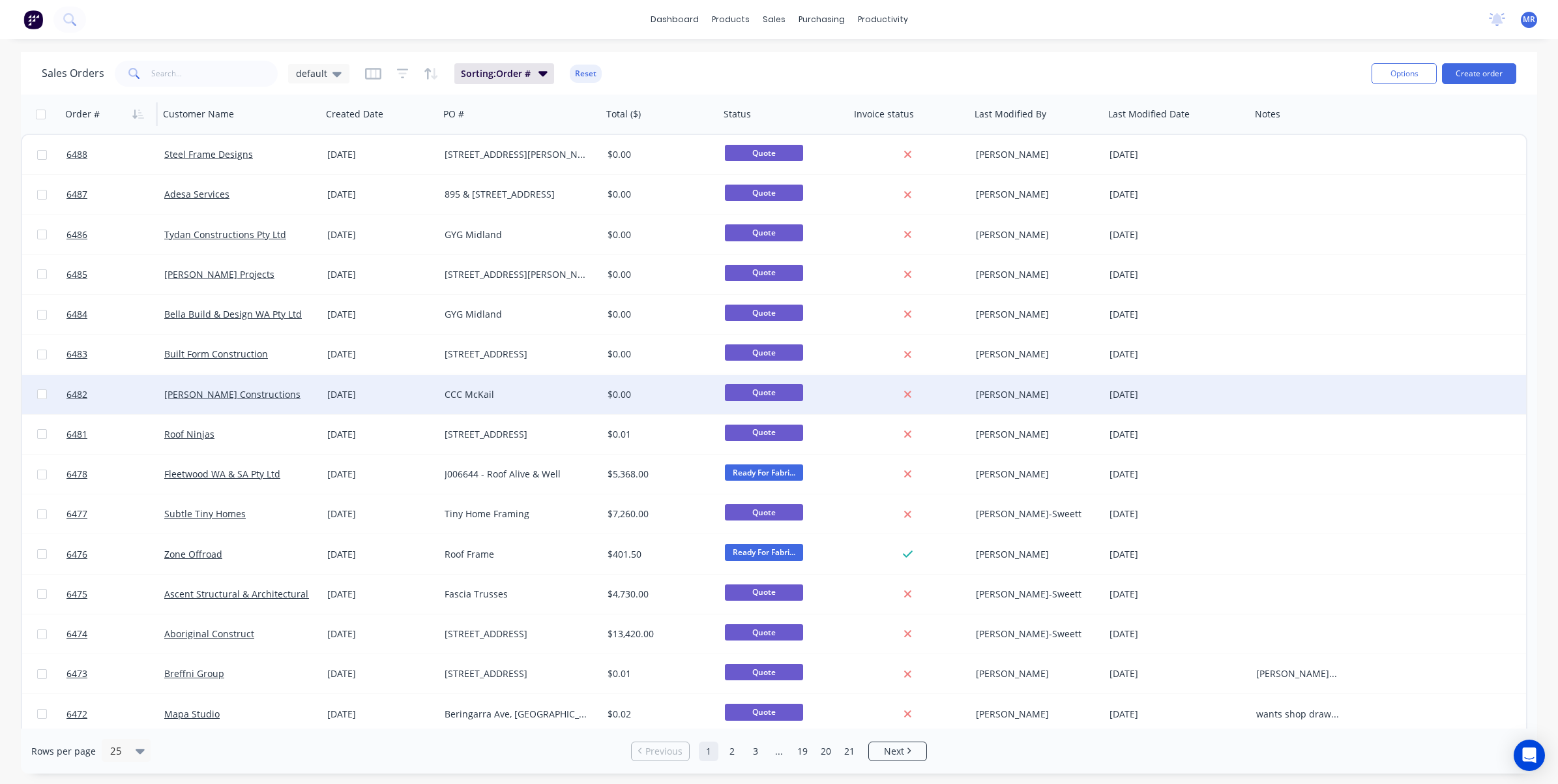
click at [551, 388] on div "CCC McKail" at bounding box center [517, 394] width 145 height 13
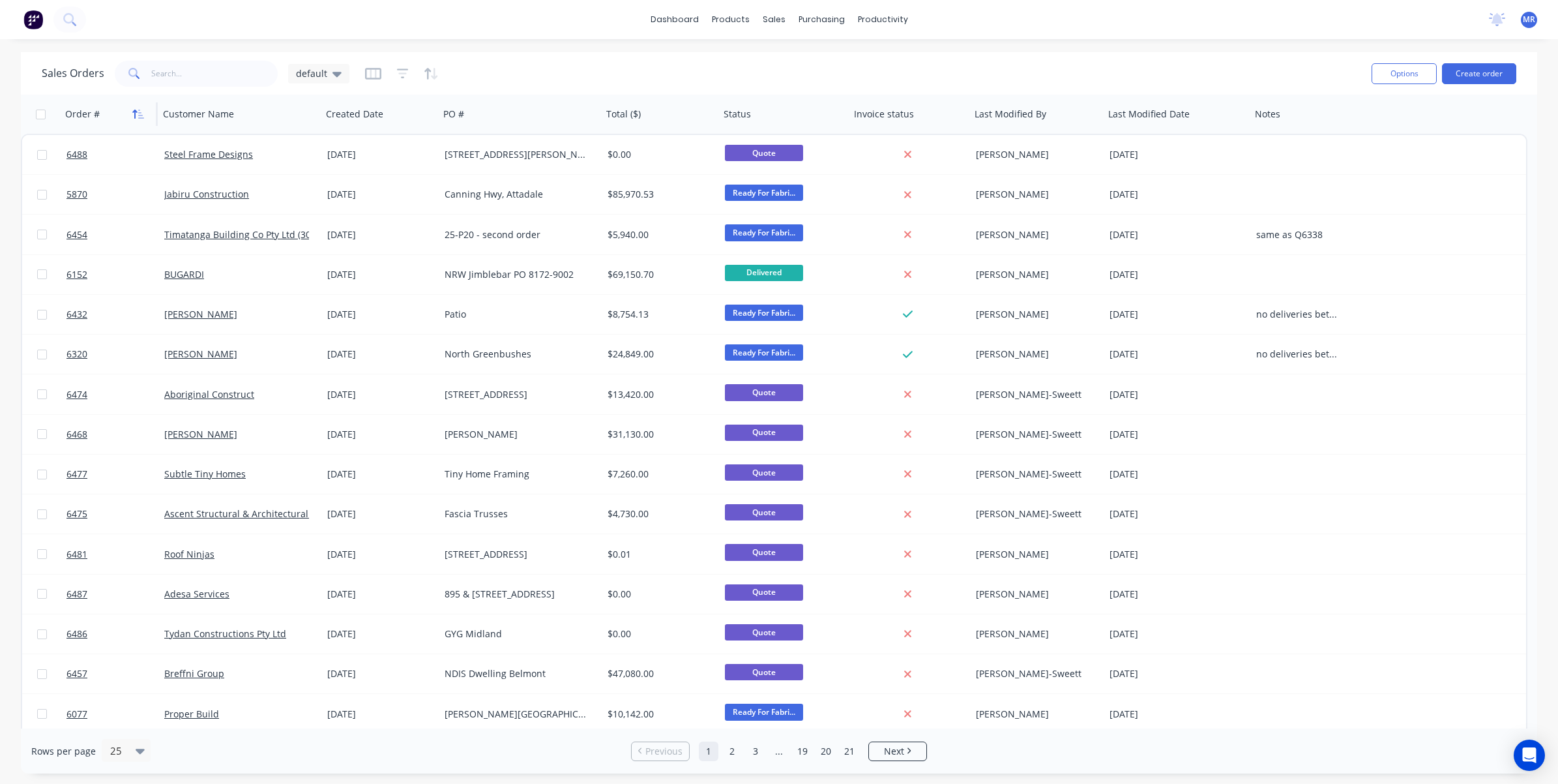
click at [136, 115] on icon "button" at bounding box center [138, 114] width 12 height 10
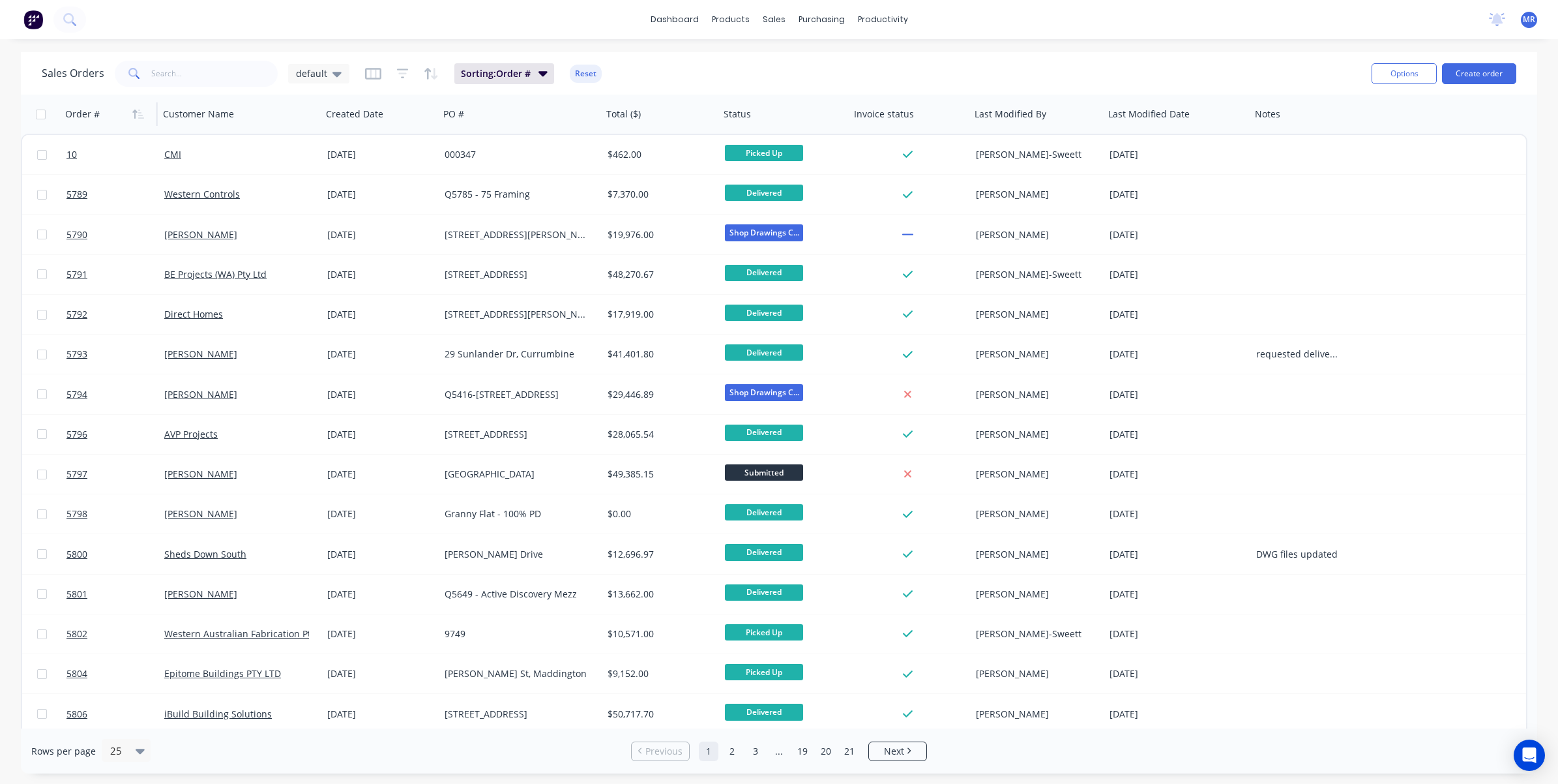
click at [137, 115] on icon "button" at bounding box center [138, 114] width 12 height 10
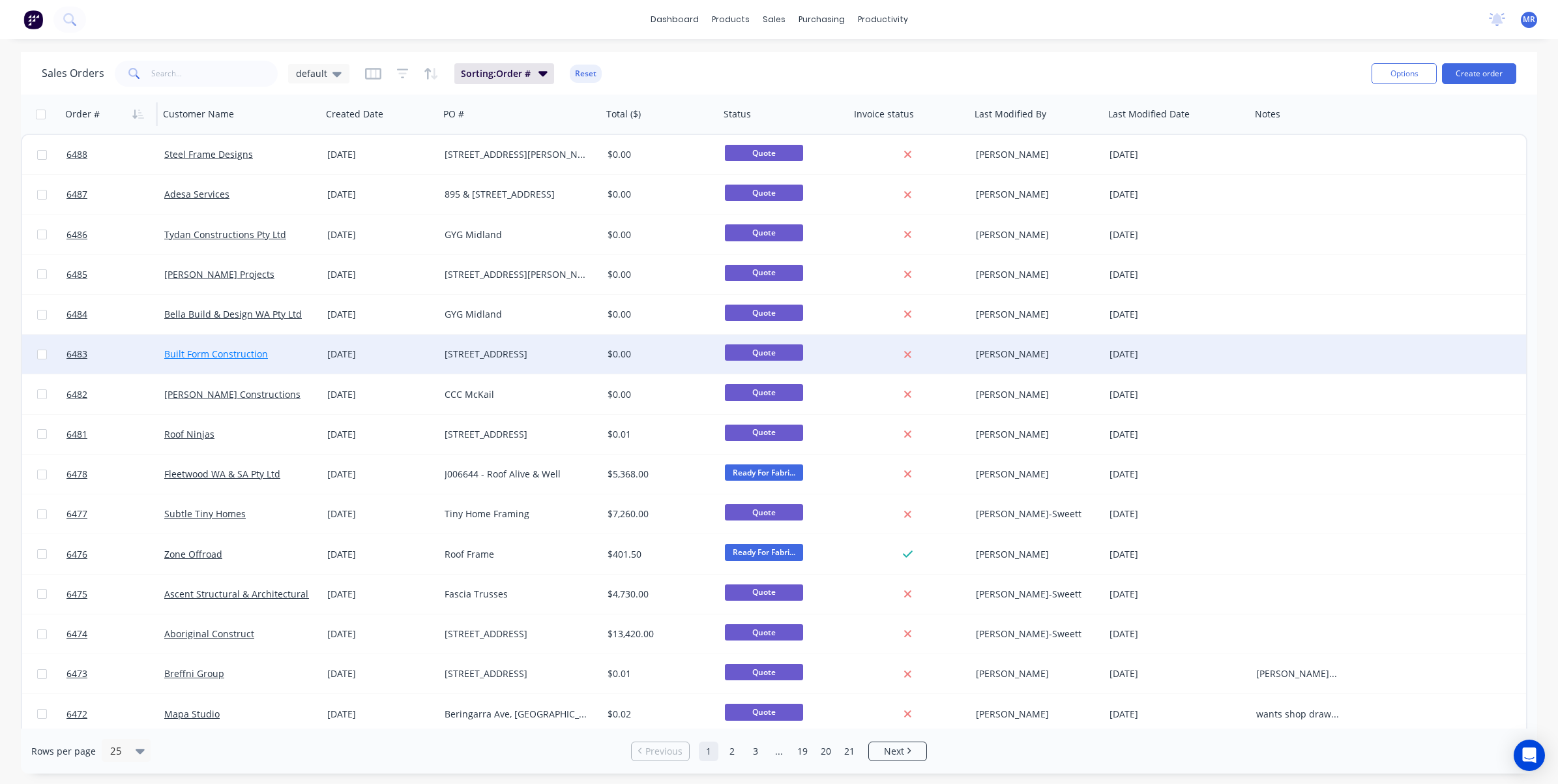
click at [188, 354] on link "Built Form Construction" at bounding box center [216, 354] width 104 height 13
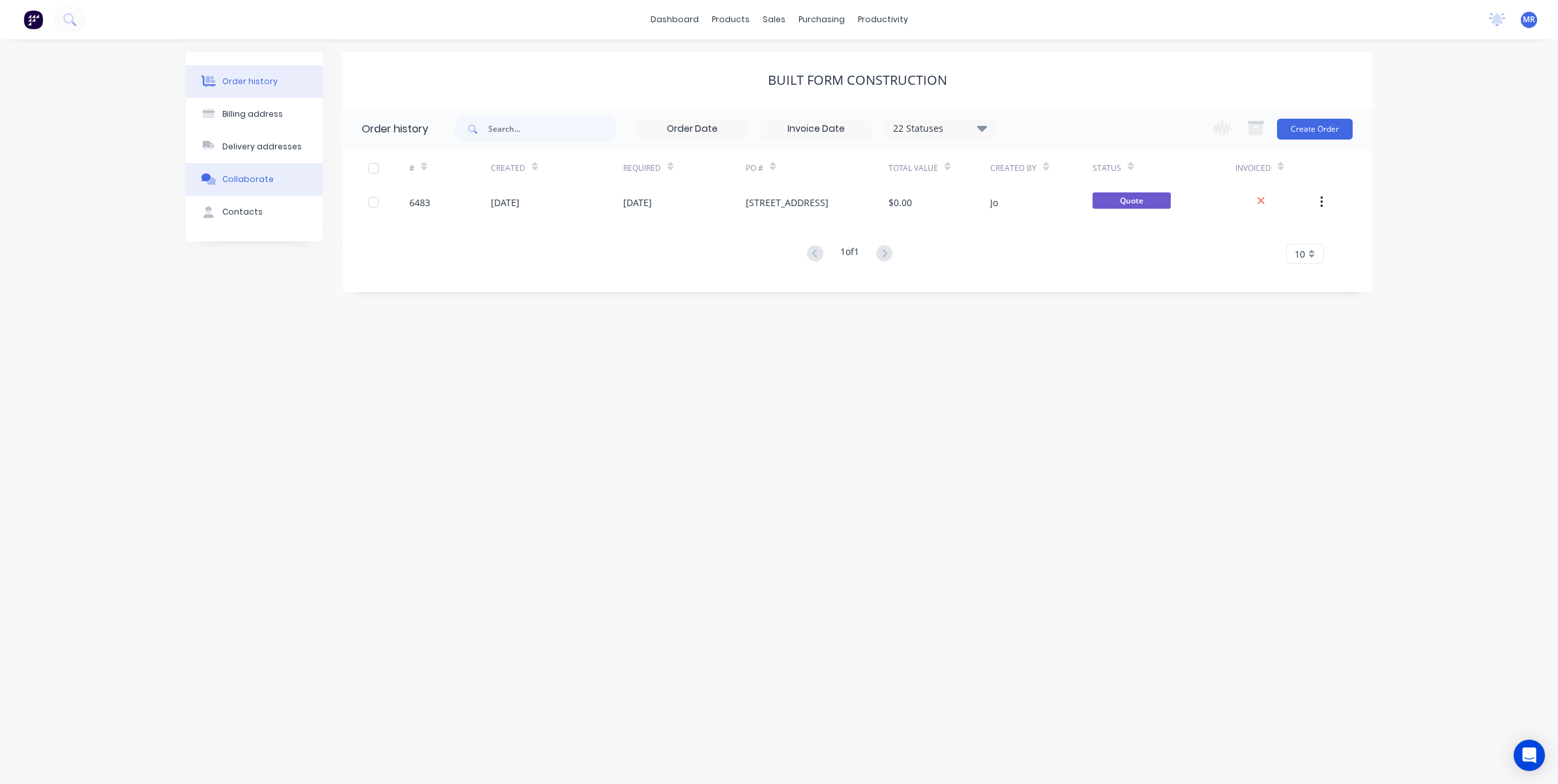
click at [238, 180] on div "Collaborate" at bounding box center [248, 179] width 51 height 12
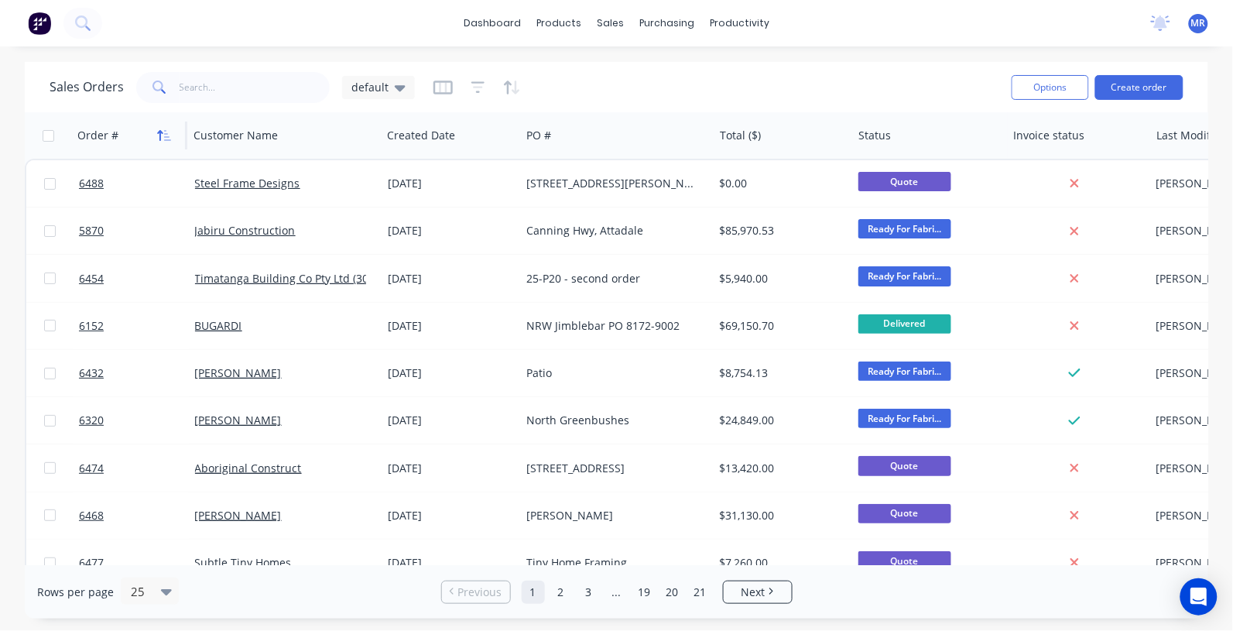
click at [157, 138] on icon "button" at bounding box center [164, 135] width 14 height 12
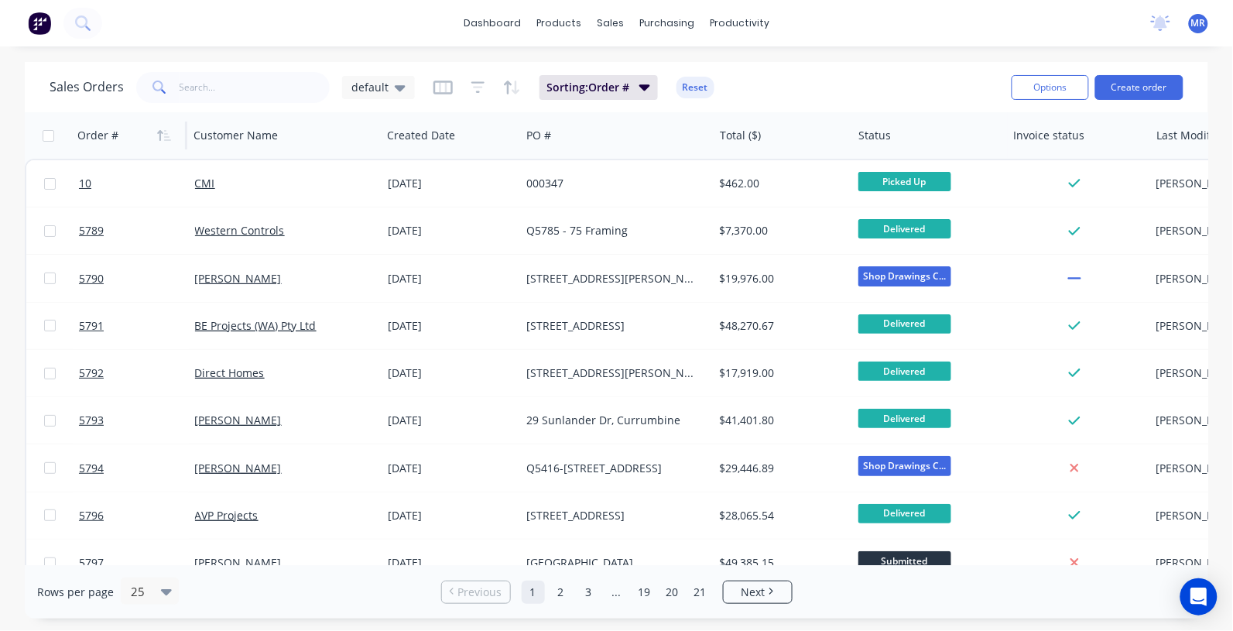
click at [163, 135] on icon "button" at bounding box center [164, 135] width 14 height 12
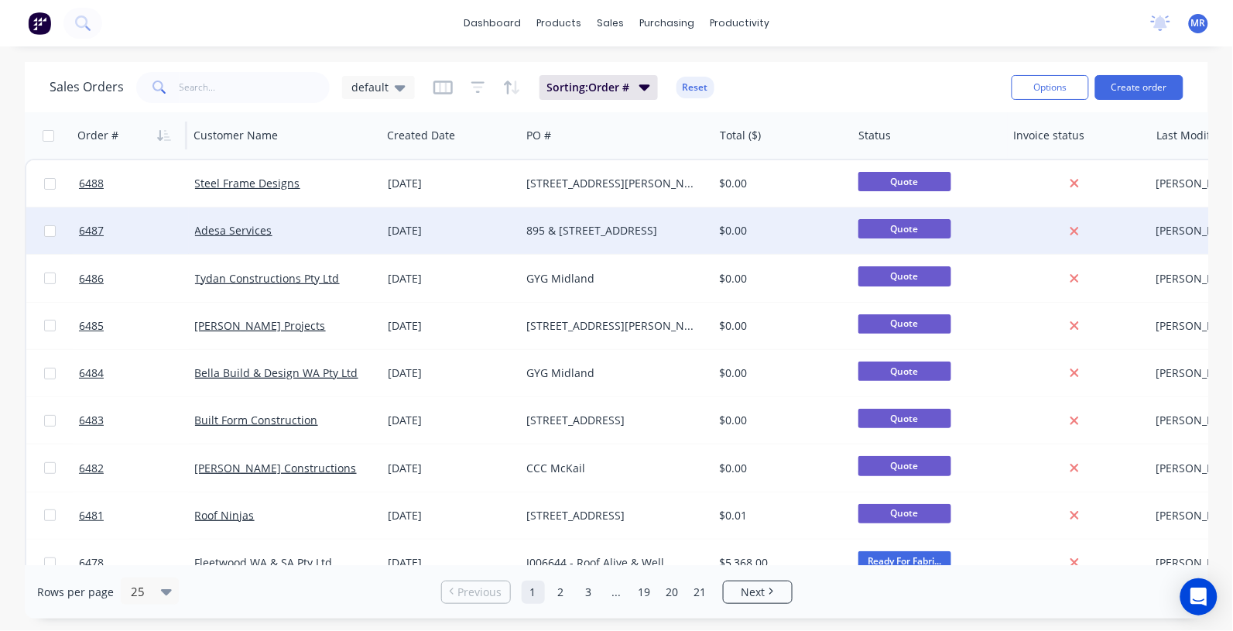
click at [606, 222] on div "895 & [STREET_ADDRESS]" at bounding box center [616, 230] width 193 height 46
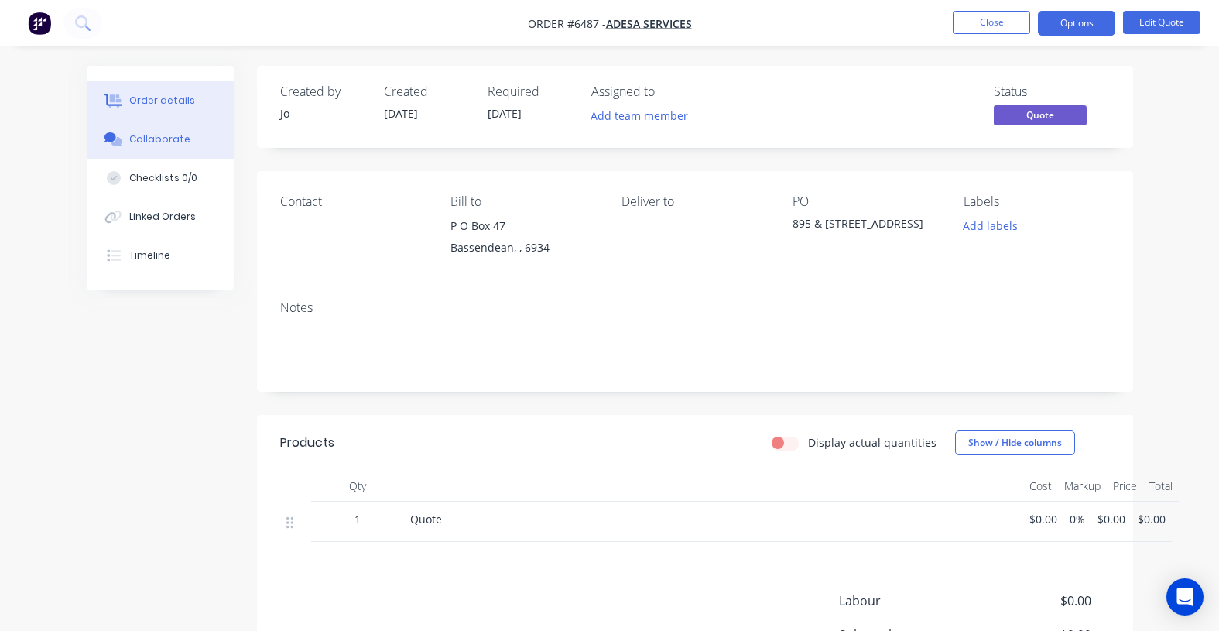
drag, startPoint x: 147, startPoint y: 149, endPoint x: 191, endPoint y: 182, distance: 54.8
click at [147, 153] on button "Collaborate" at bounding box center [160, 139] width 147 height 39
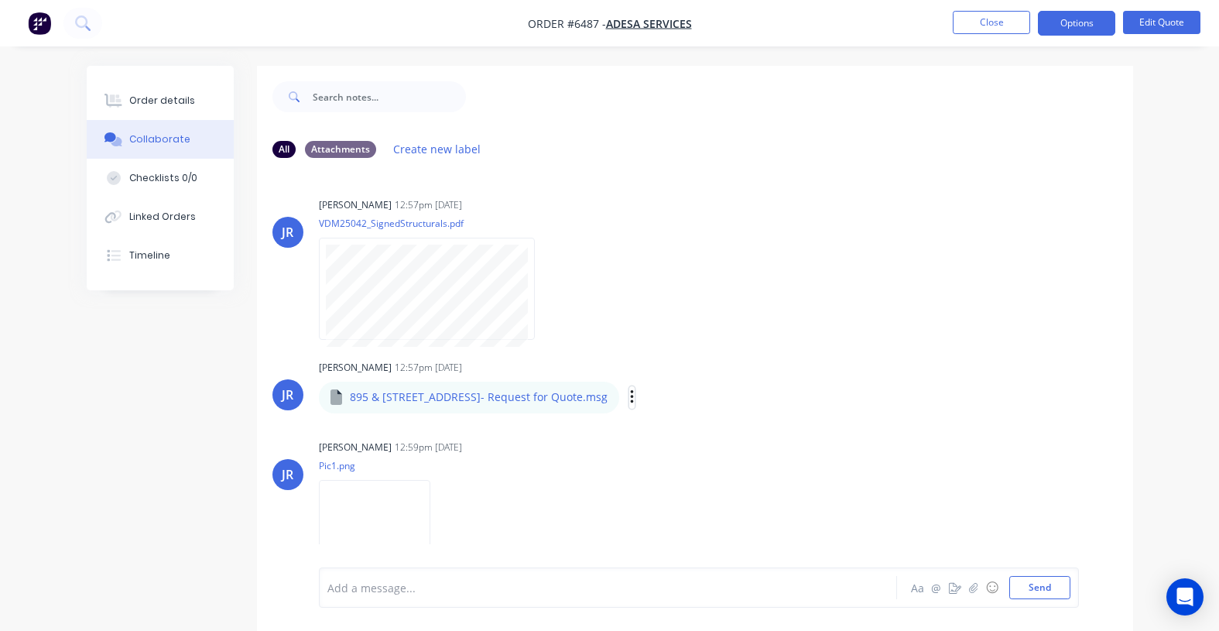
click at [633, 404] on icon "button" at bounding box center [631, 397] width 3 height 14
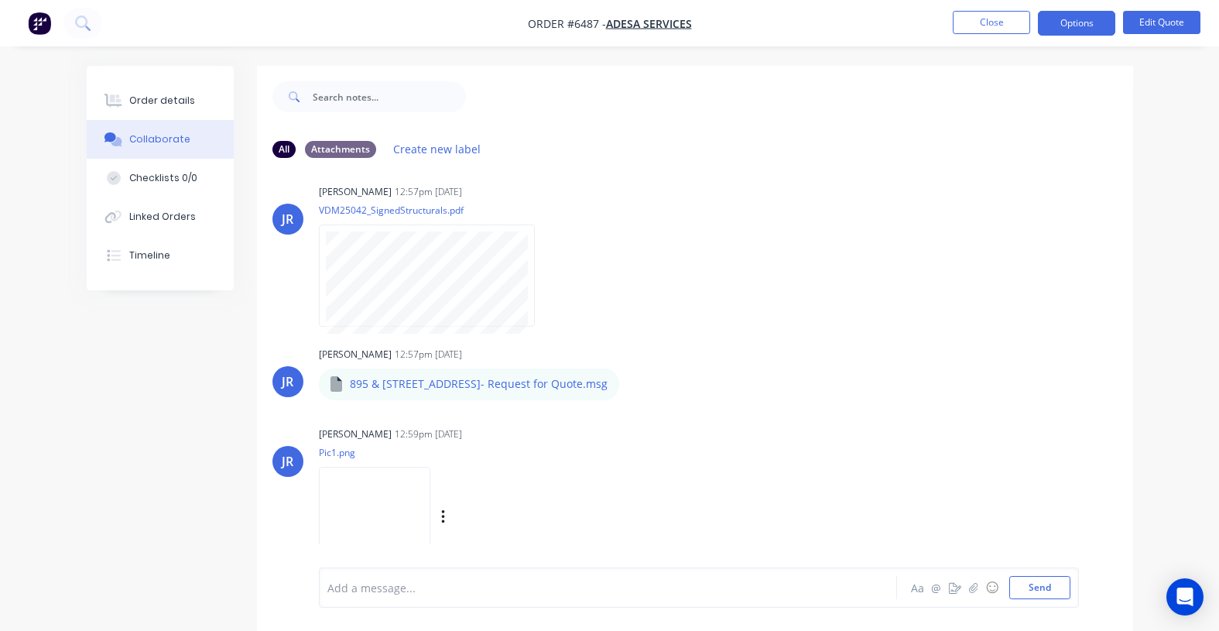
scroll to position [20, 0]
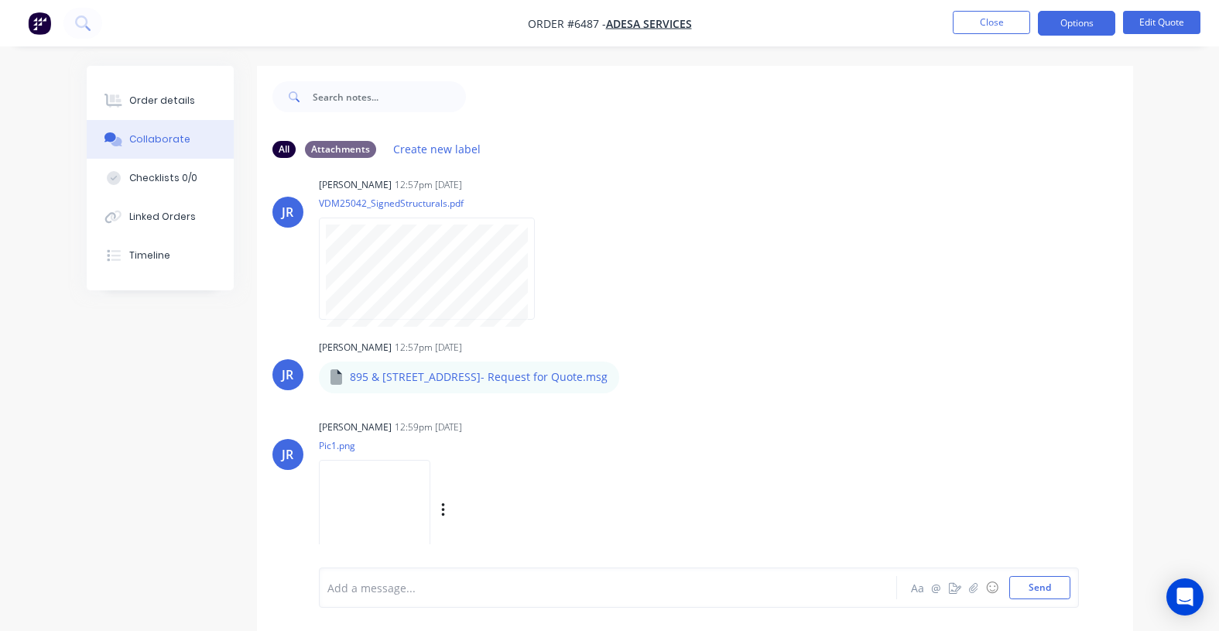
click at [416, 505] on img at bounding box center [374, 510] width 111 height 101
